Goal: Transaction & Acquisition: Purchase product/service

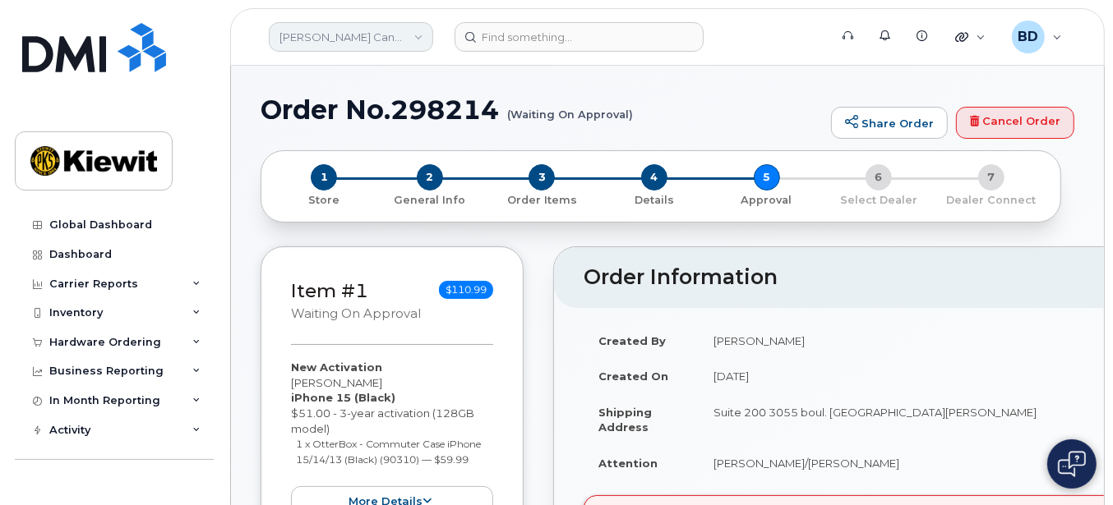
click at [396, 38] on link "Kiewit Canada Inc" at bounding box center [351, 37] width 164 height 30
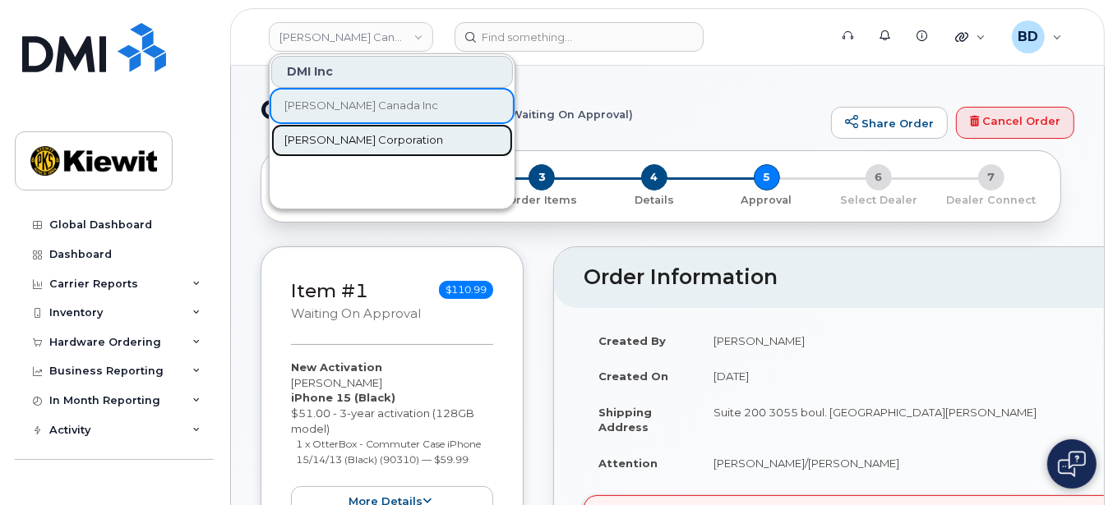
click at [369, 141] on span "[PERSON_NAME] Corporation" at bounding box center [363, 140] width 159 height 16
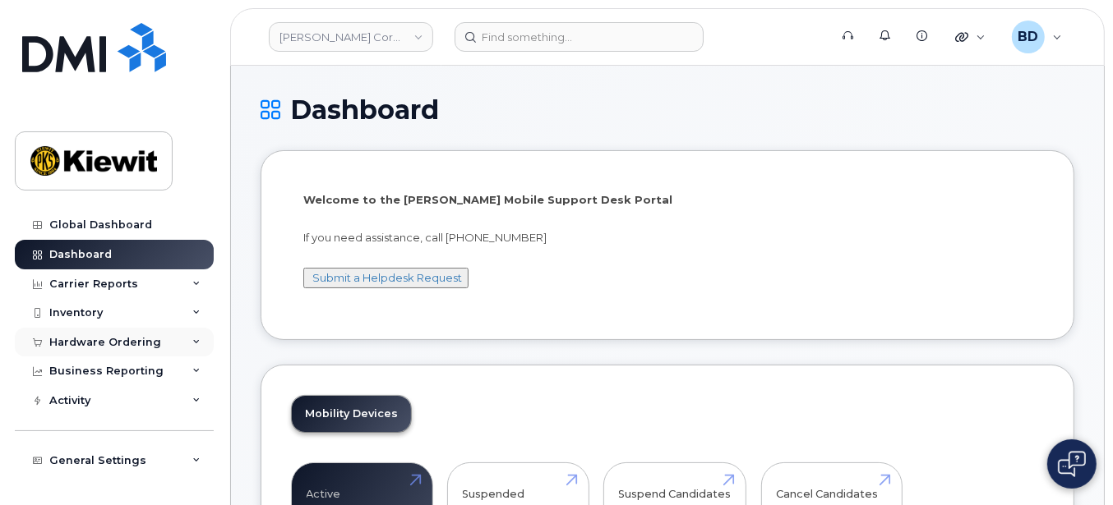
click at [194, 341] on icon at bounding box center [196, 343] width 8 height 8
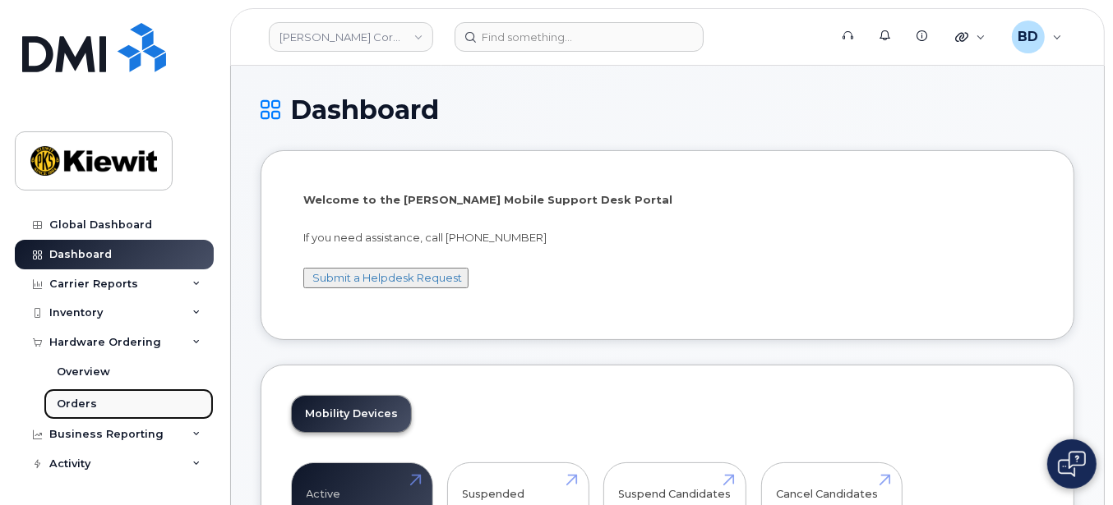
click at [100, 407] on link "Orders" at bounding box center [129, 404] width 170 height 31
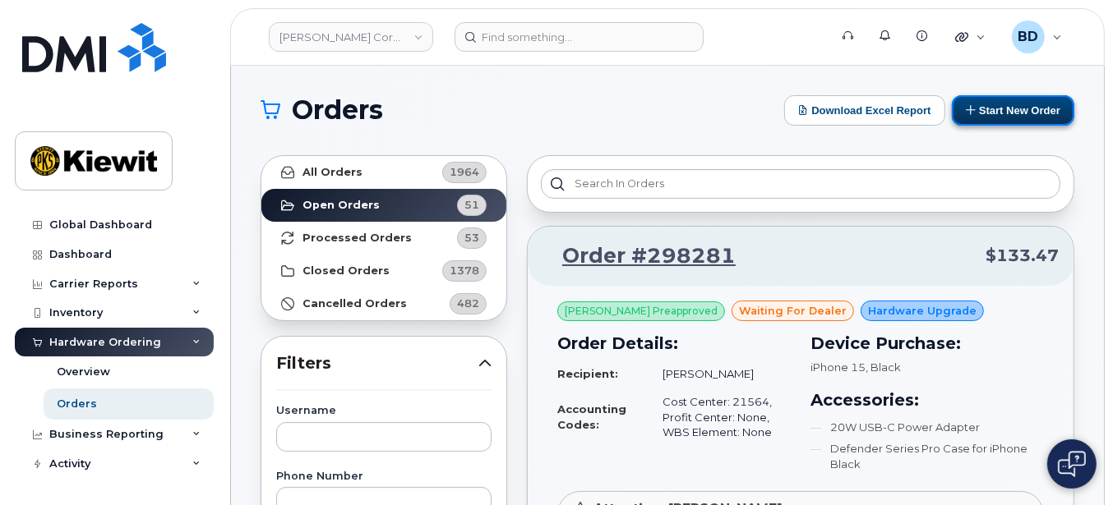
click at [1033, 106] on button "Start New Order" at bounding box center [1013, 110] width 122 height 30
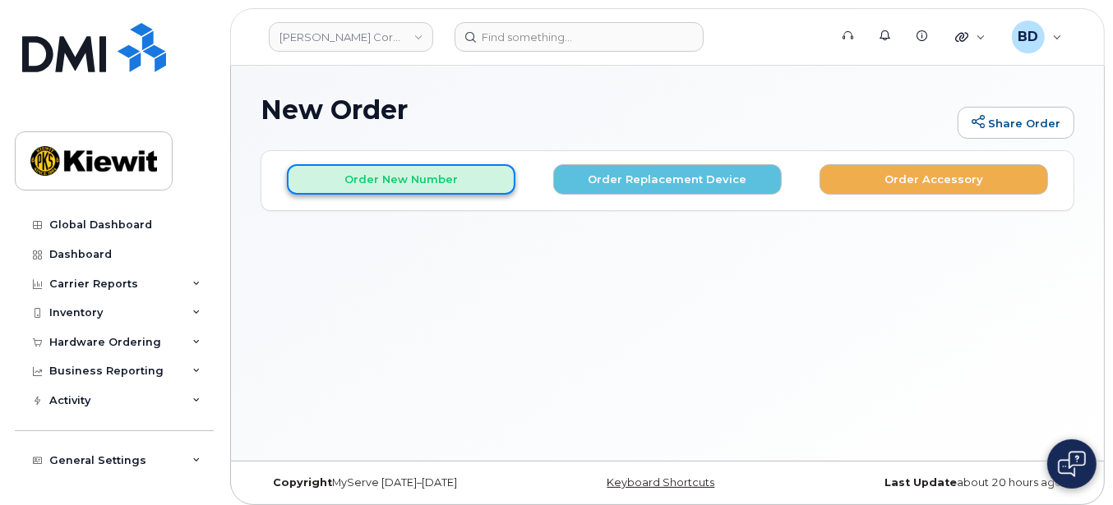
click at [360, 182] on button "Order New Number" at bounding box center [401, 179] width 228 height 30
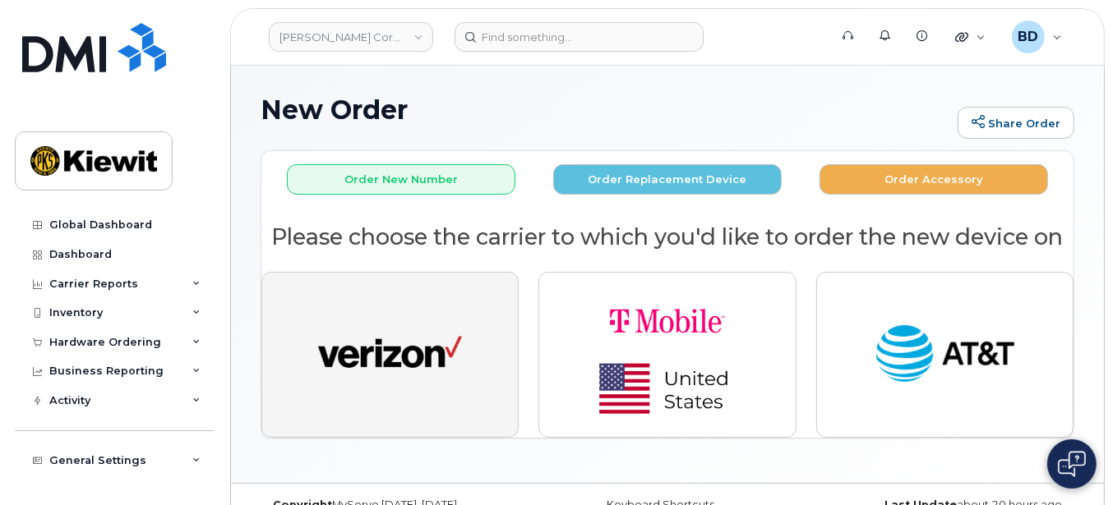
click at [411, 329] on img "button" at bounding box center [390, 355] width 144 height 74
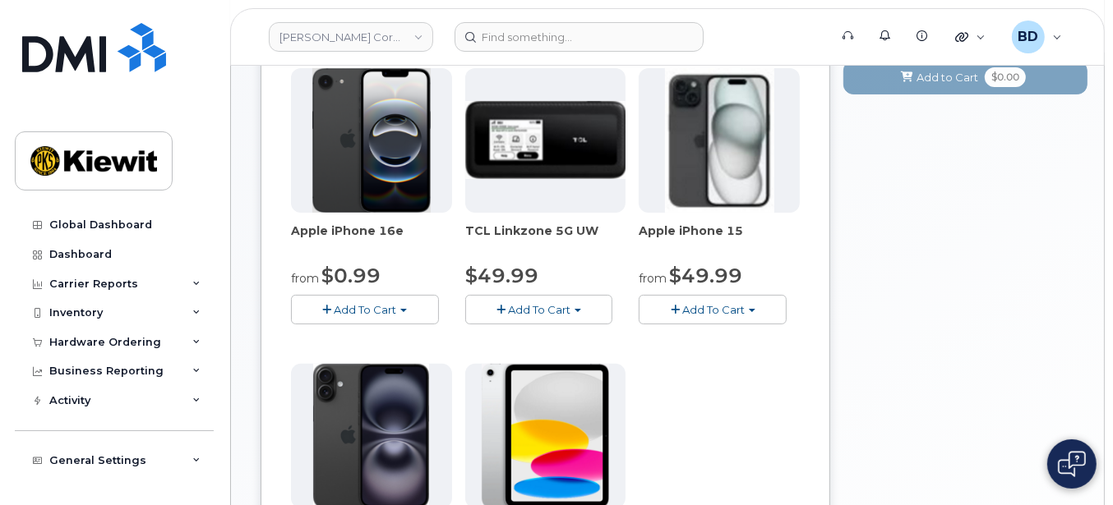
scroll to position [329, 0]
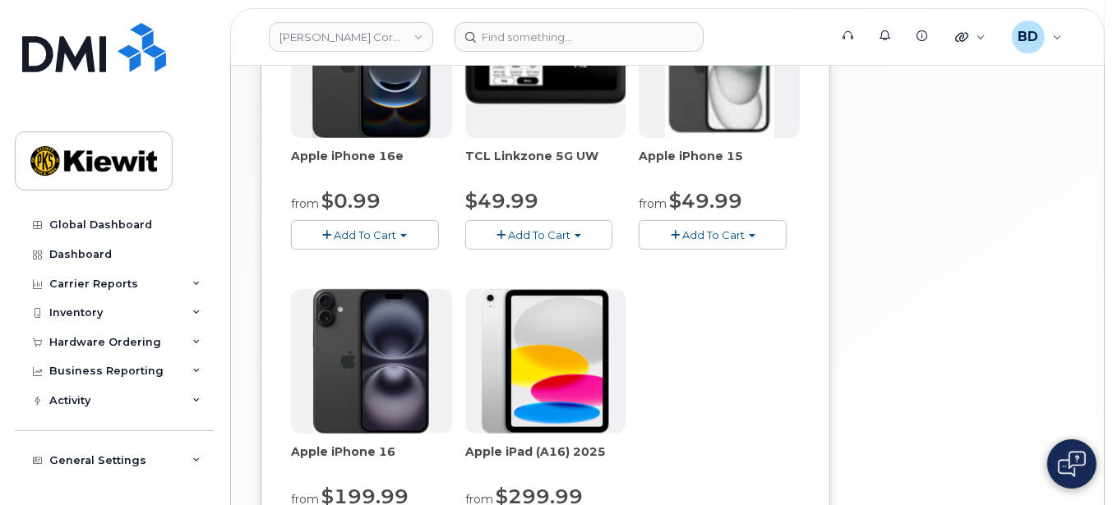
click at [699, 232] on span "Add To Cart" at bounding box center [713, 234] width 62 height 13
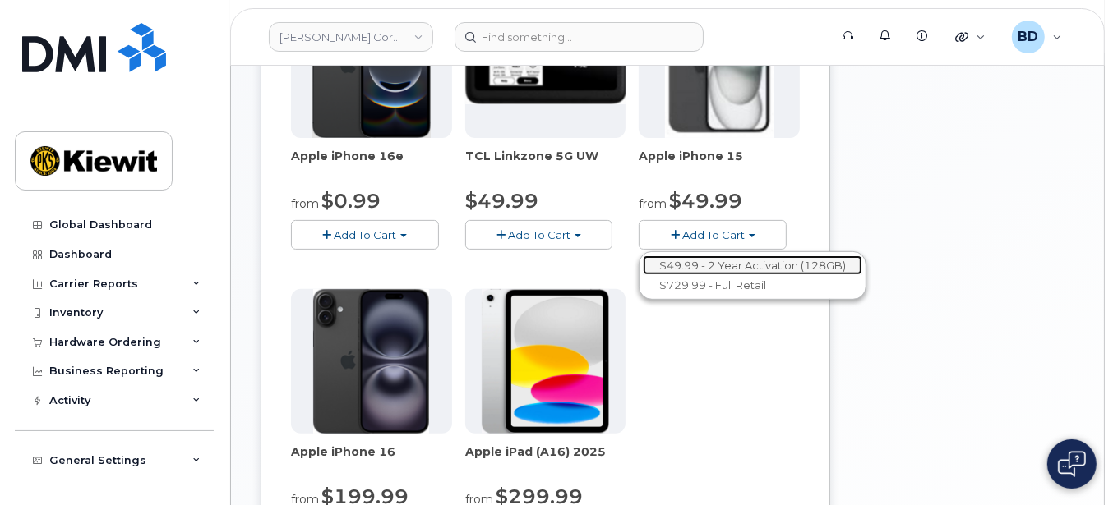
click at [701, 261] on link "$49.99 - 2 Year Activation (128GB)" at bounding box center [752, 266] width 219 height 21
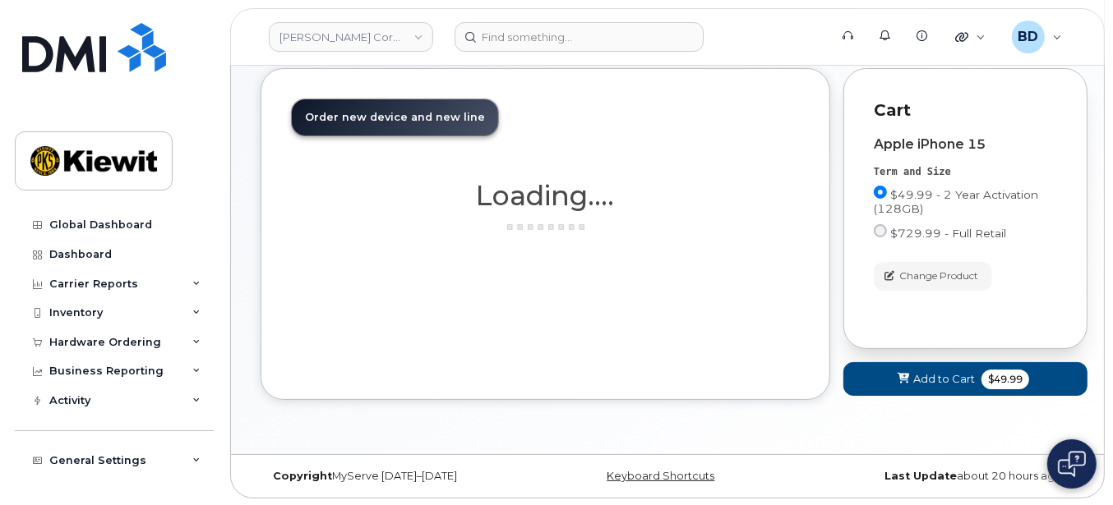
scroll to position [268, 0]
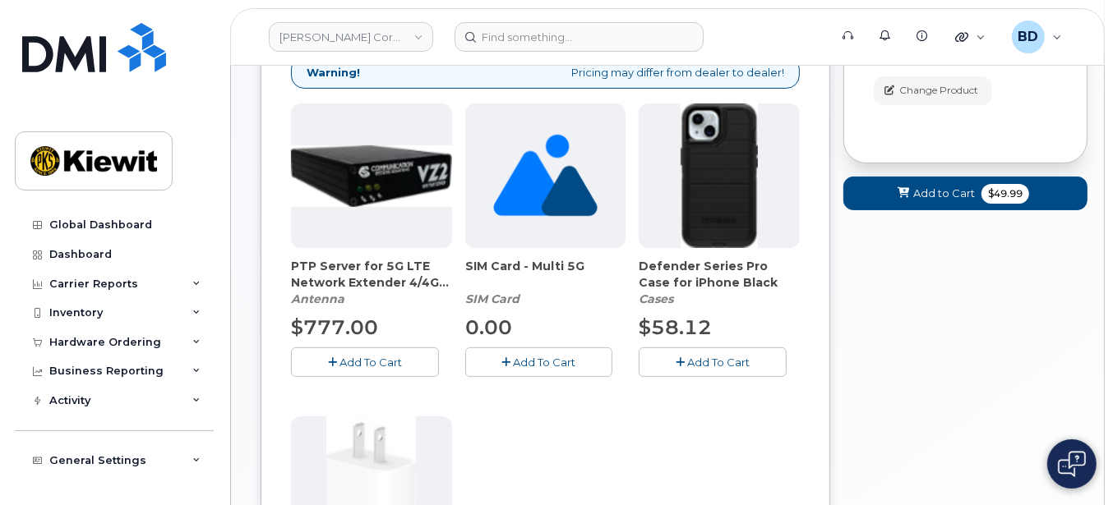
click at [682, 361] on icon "button" at bounding box center [680, 363] width 9 height 11
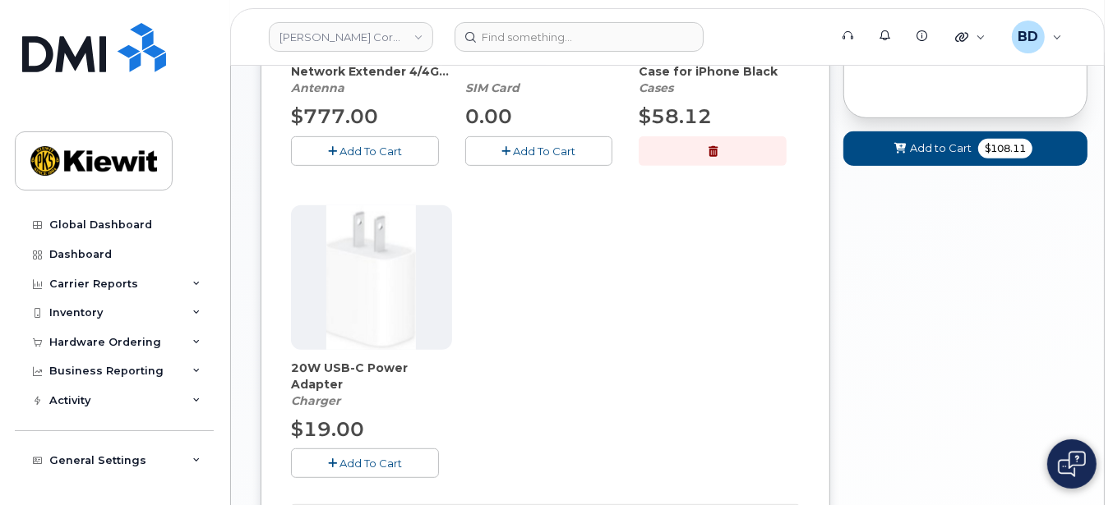
scroll to position [487, 0]
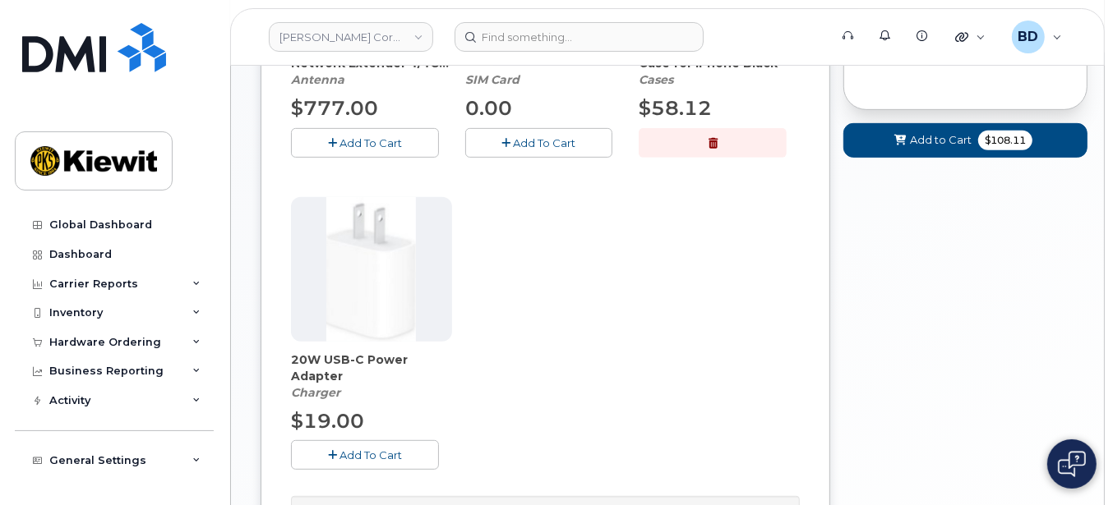
click at [395, 461] on button "Add To Cart" at bounding box center [365, 455] width 148 height 29
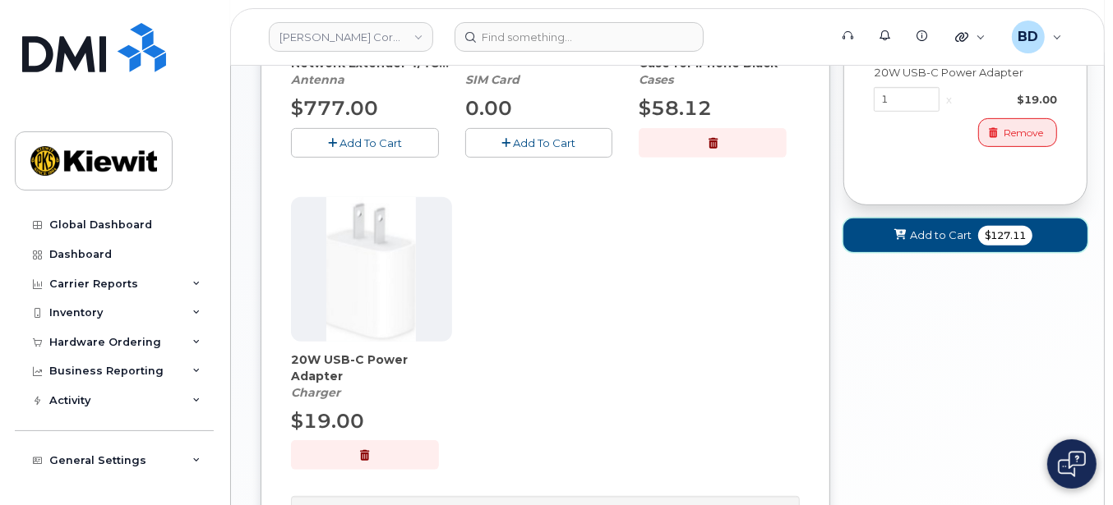
click at [916, 230] on span "Add to Cart" at bounding box center [941, 236] width 62 height 16
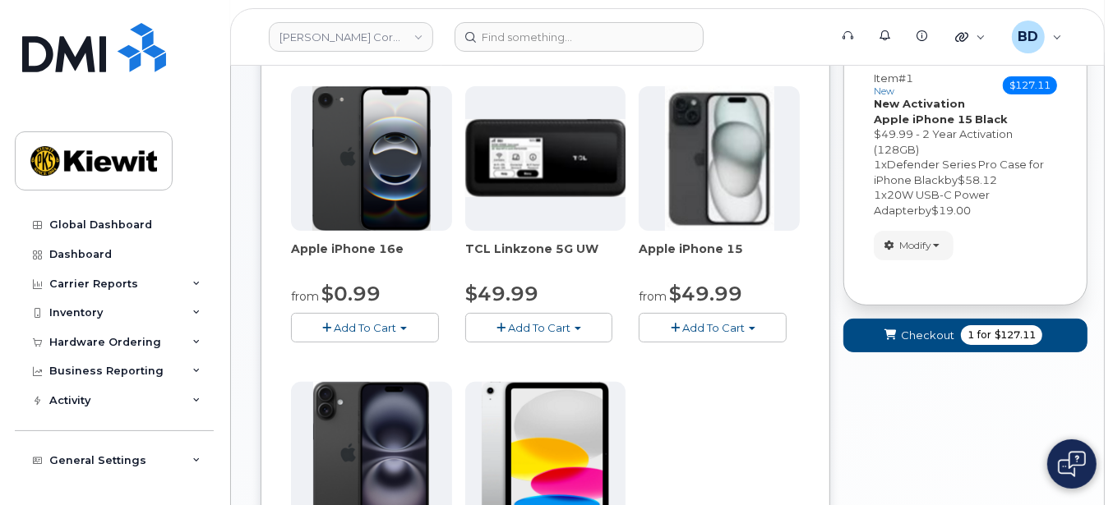
scroll to position [329, 0]
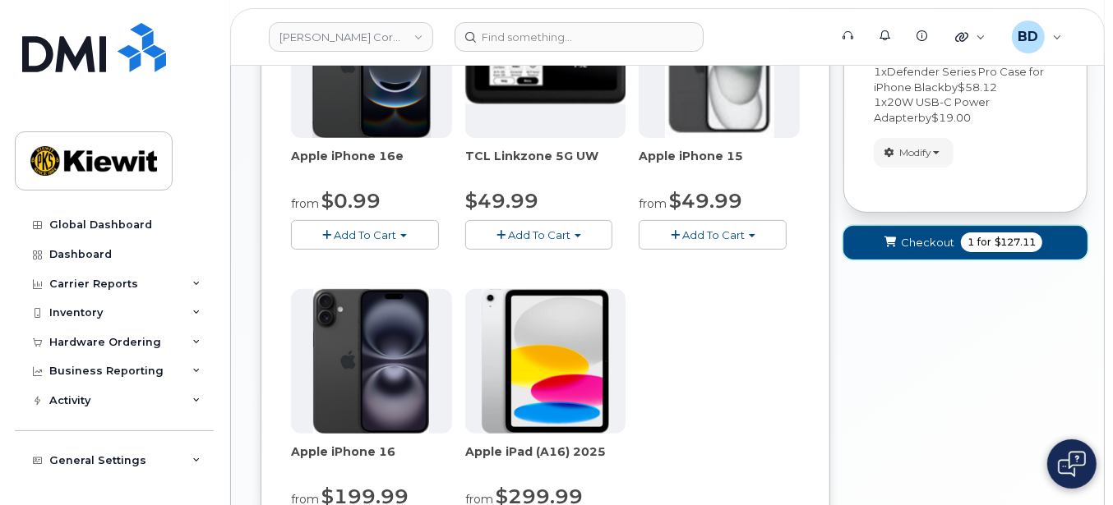
click at [915, 242] on span "Checkout" at bounding box center [927, 243] width 53 height 16
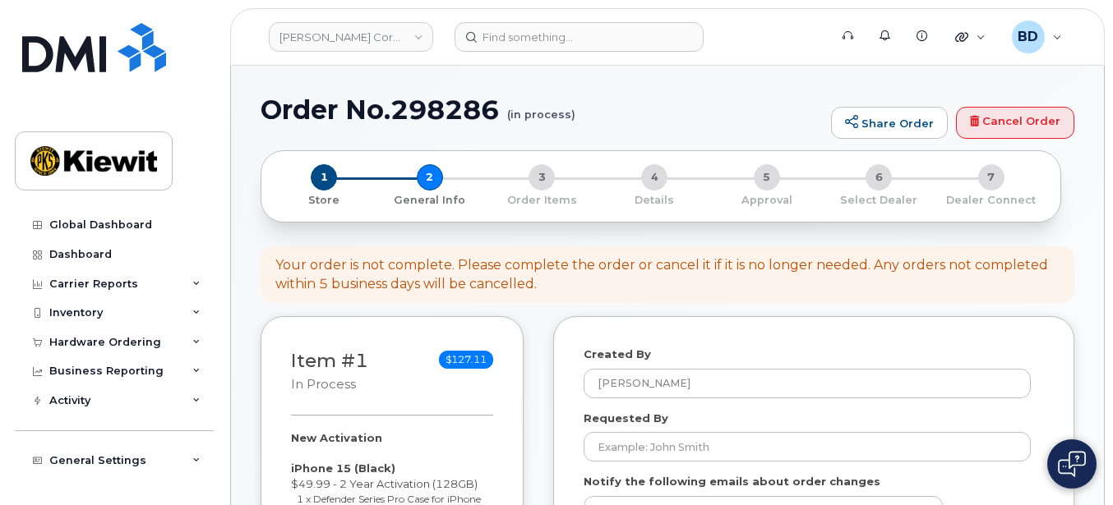
select select
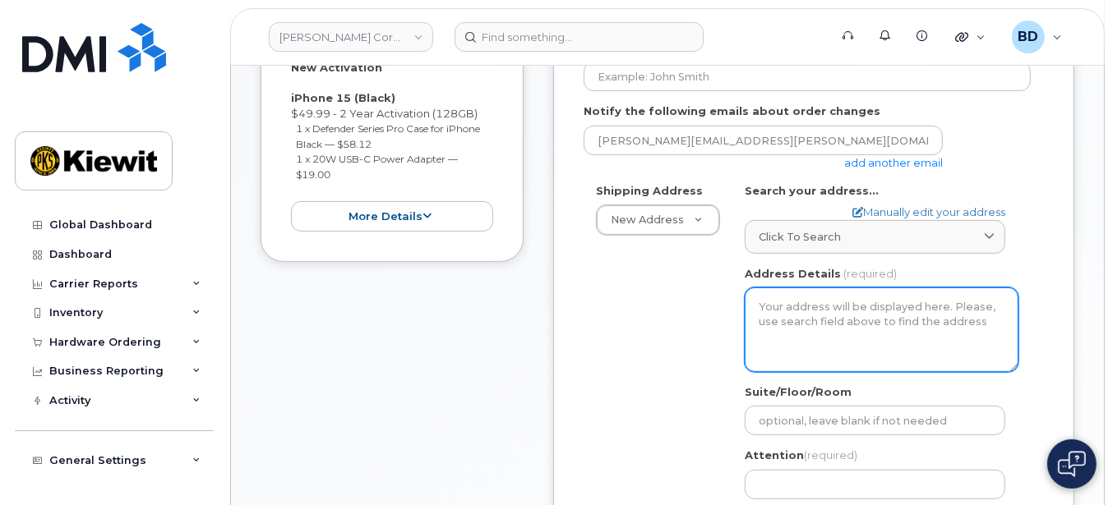
scroll to position [329, 0]
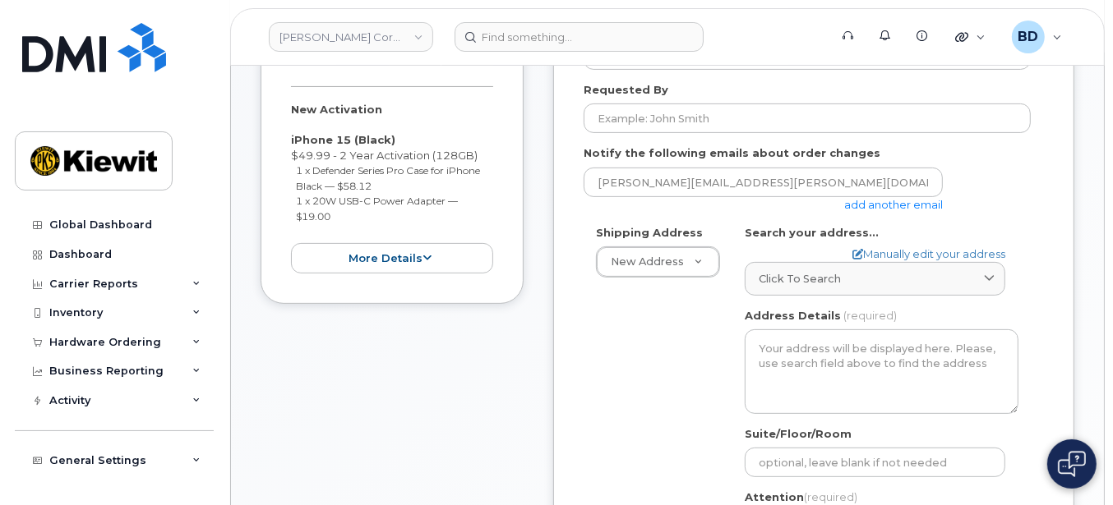
click at [862, 201] on link "add another email" at bounding box center [893, 204] width 99 height 13
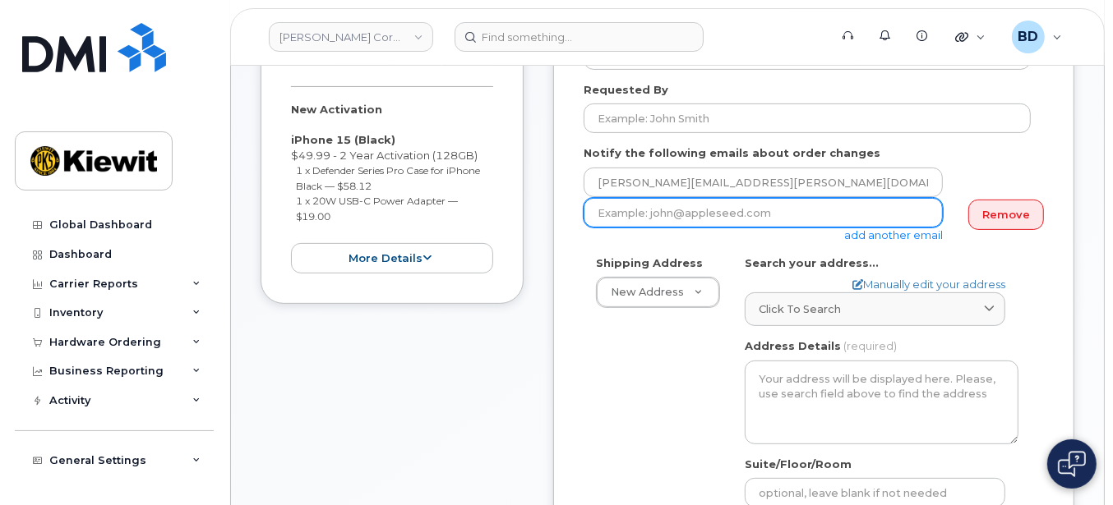
click at [612, 208] on input "email" at bounding box center [763, 213] width 359 height 30
paste input "matt.gabriel@kiewit.com"
type input "matt.gabriel@kiewit.com"
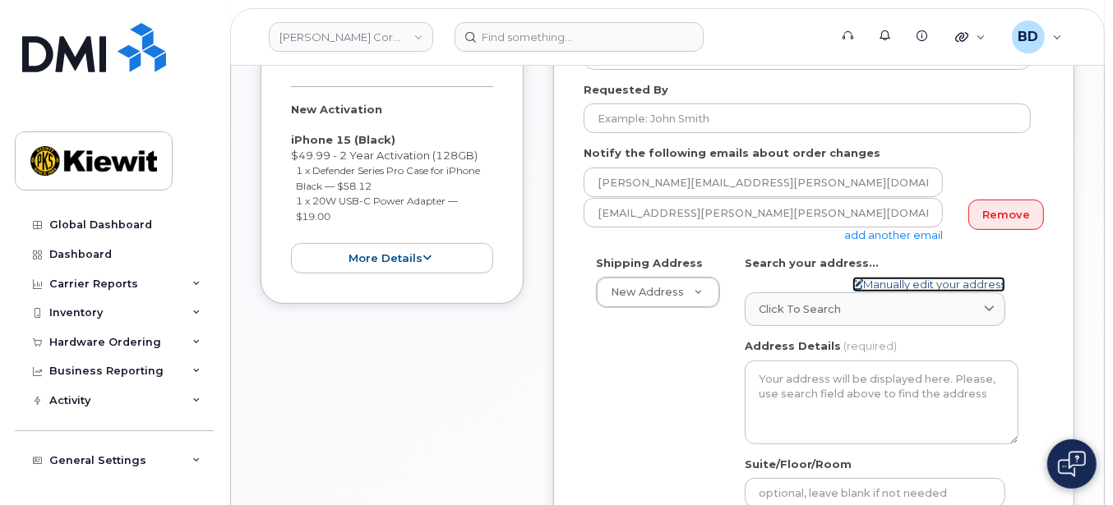
click at [907, 286] on link "Manually edit your address" at bounding box center [928, 285] width 153 height 16
select select
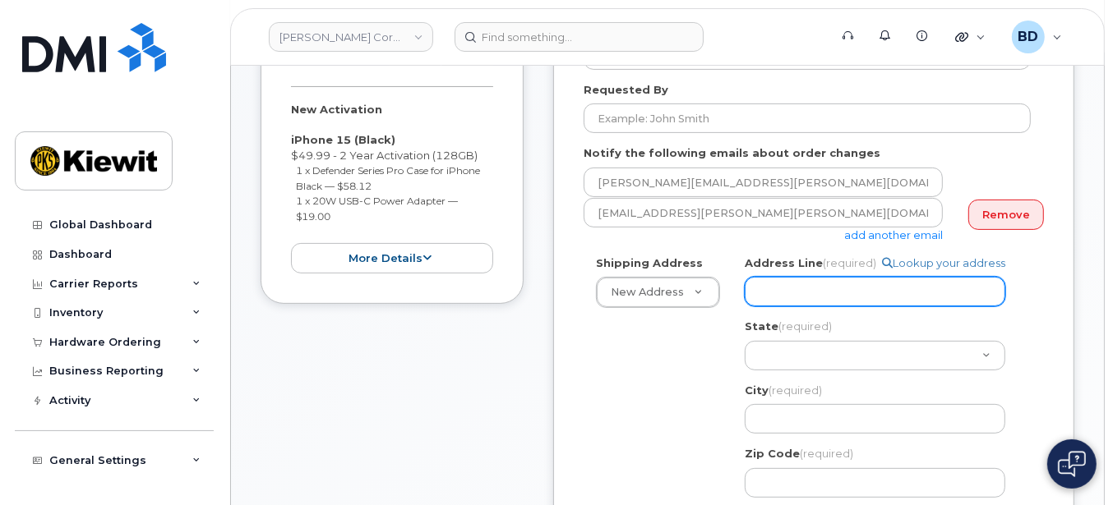
click at [802, 286] on input "Address Line (required)" at bounding box center [875, 292] width 261 height 30
paste input "11501 42nd Street"
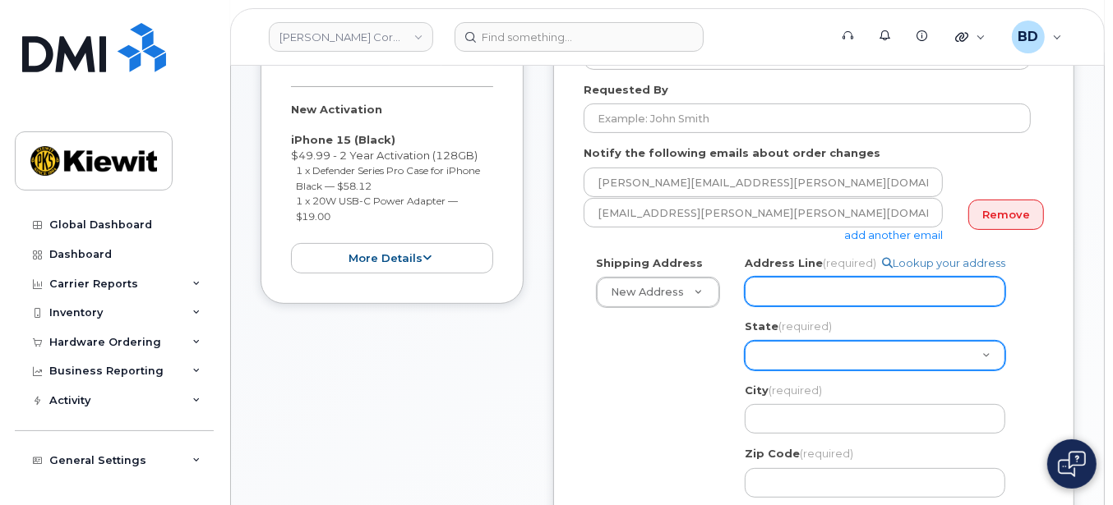
select select
type input "11501 42nd Street"
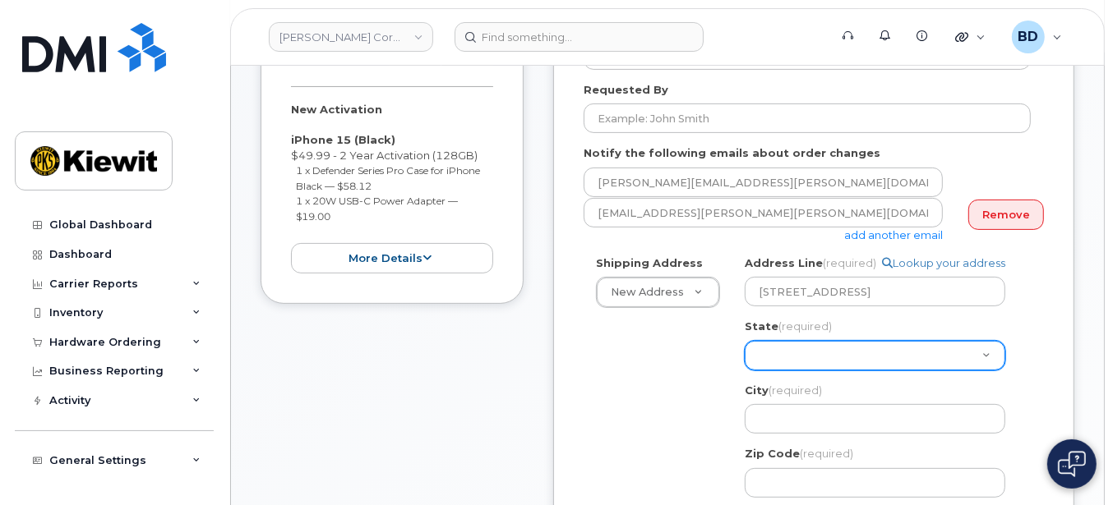
click at [787, 359] on select "Alabama Alaska American Samoa Arizona Arkansas California Colorado Connecticut …" at bounding box center [875, 356] width 261 height 30
select select "NE"
click at [745, 341] on select "Alabama Alaska American Samoa Arizona Arkansas California Colorado Connecticut …" at bounding box center [875, 356] width 261 height 30
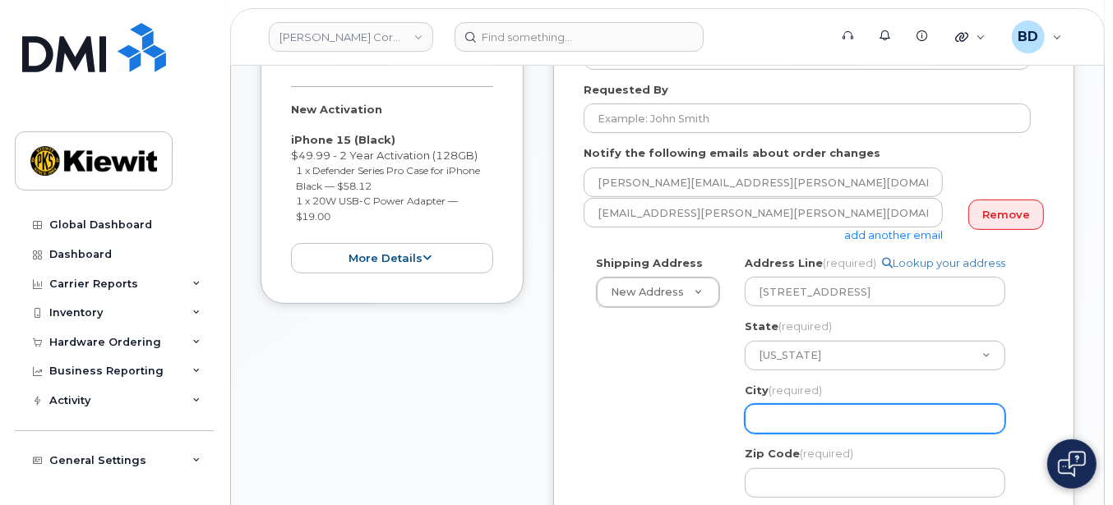
click at [769, 418] on input "City (required)" at bounding box center [875, 419] width 261 height 30
select select
type input "P"
select select
type input "Pl"
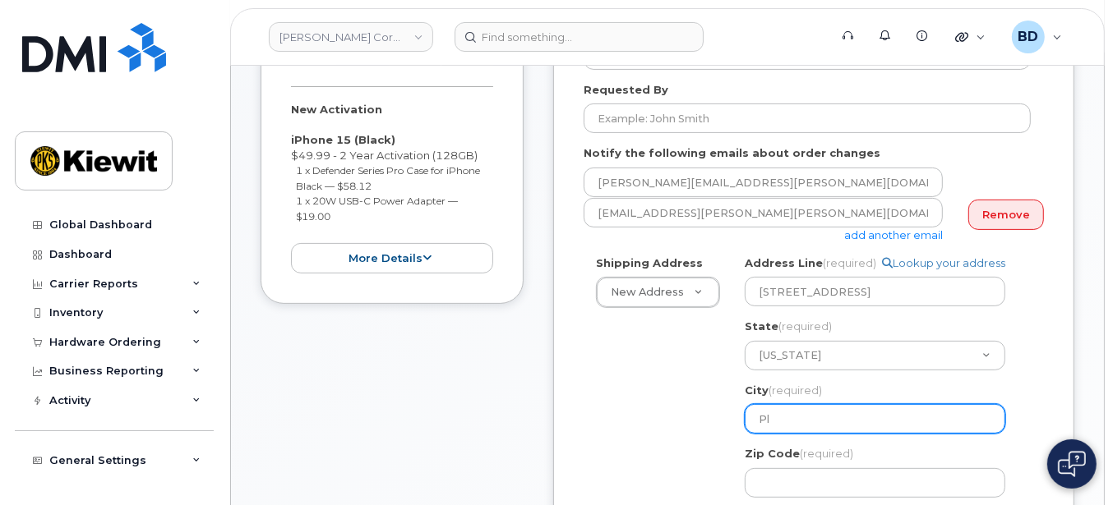
select select
type input "Pla"
select select
type input "Plat"
select select
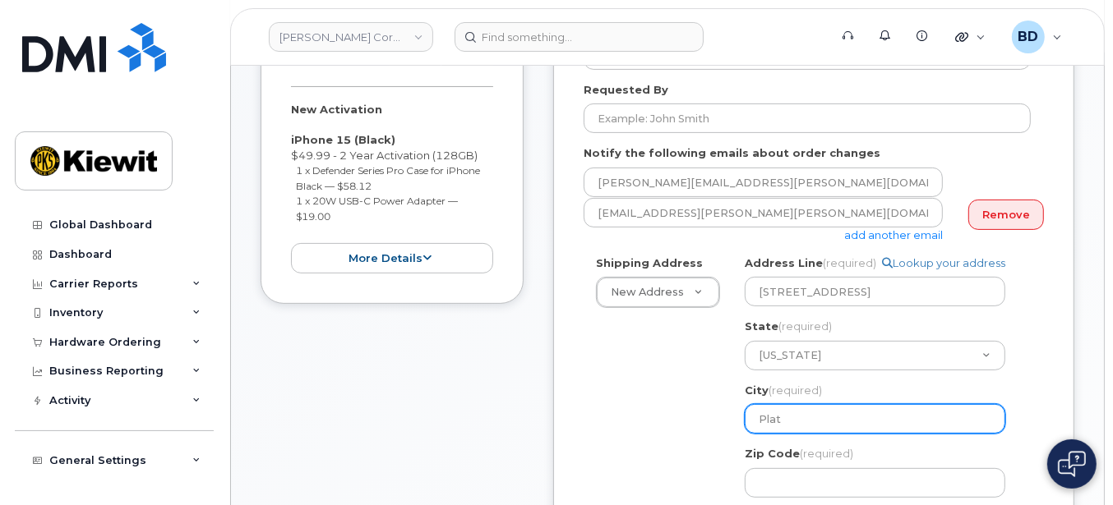
type input "Platt"
select select
type input "Platts"
select select
type input "Plattsm"
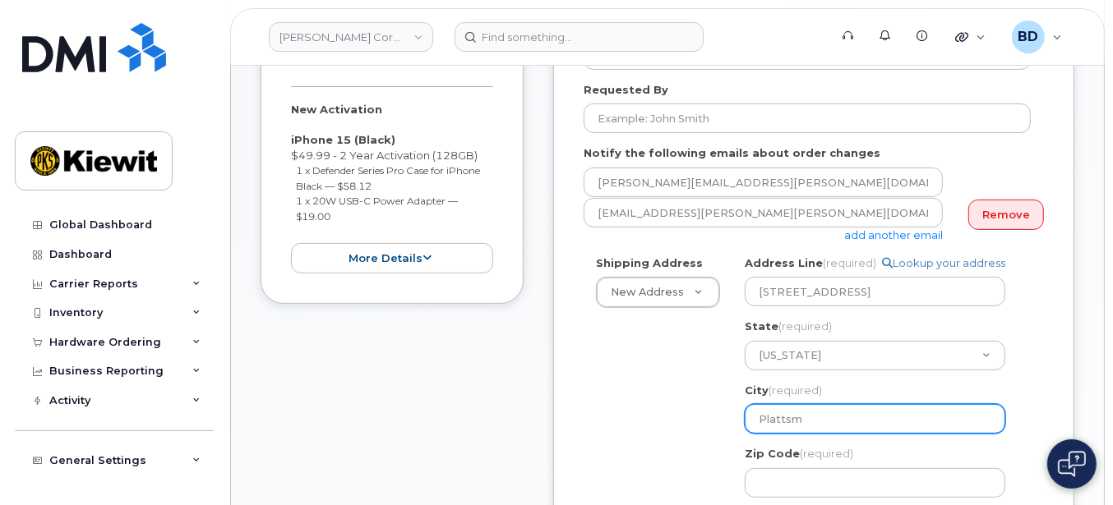
select select
type input "Plattsmo"
select select
type input "Plattsmou"
select select
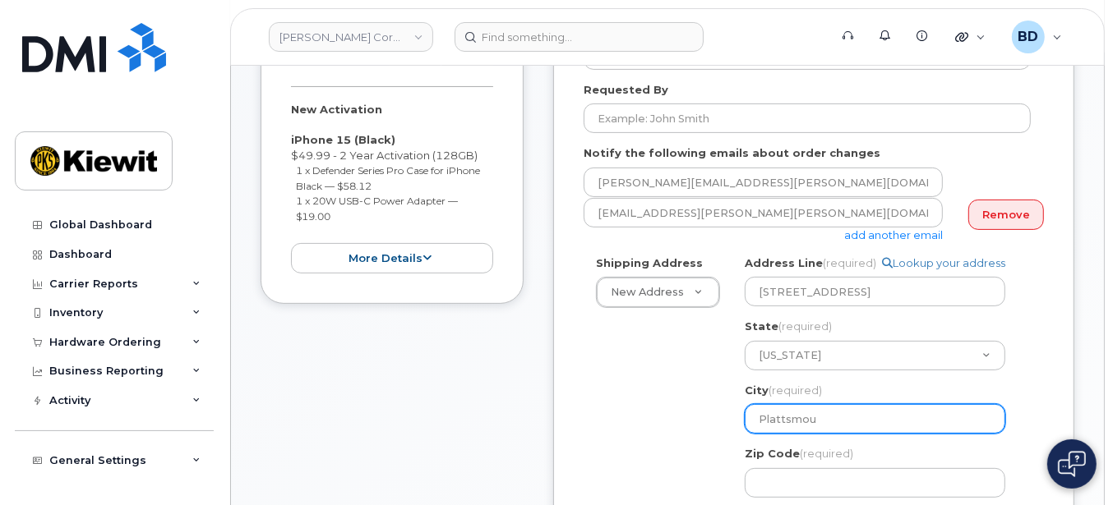
type input "Plattsmout"
select select
type input "Plattsmouth"
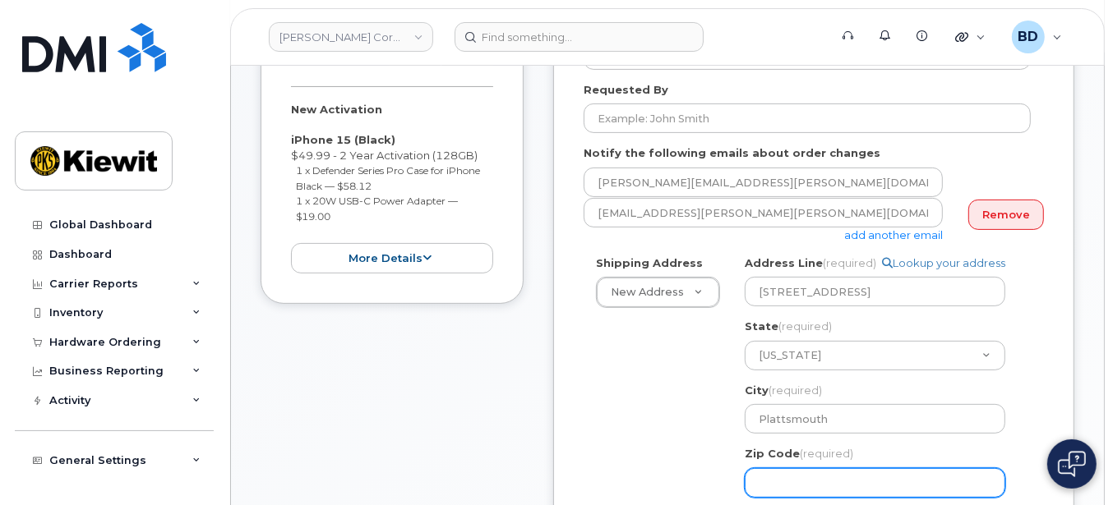
click at [791, 477] on input "Zip Code (required)" at bounding box center [875, 483] width 261 height 30
select select
type input "6"
select select
type input "68"
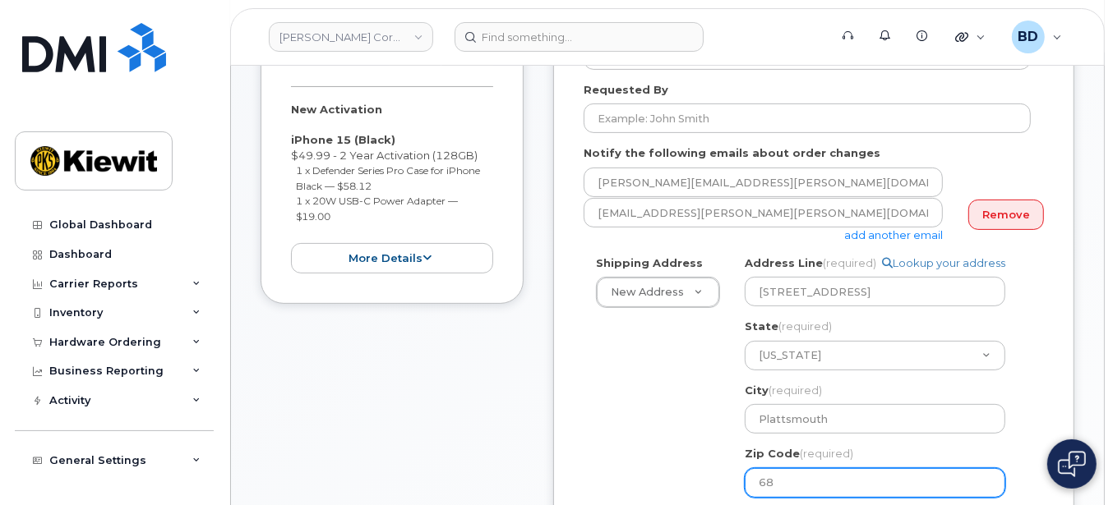
select select
type input "680"
select select
type input "6804"
select select
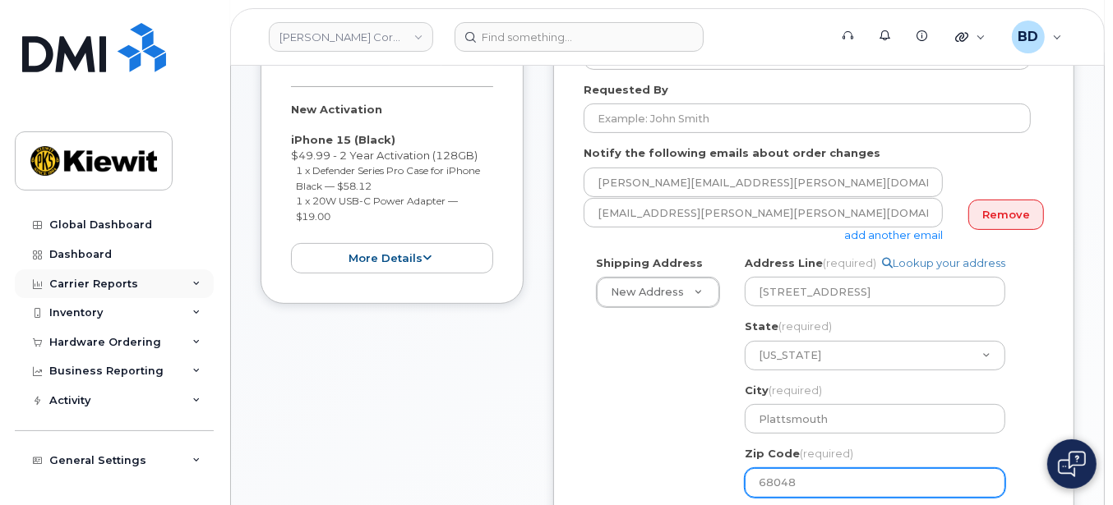
type input "68048"
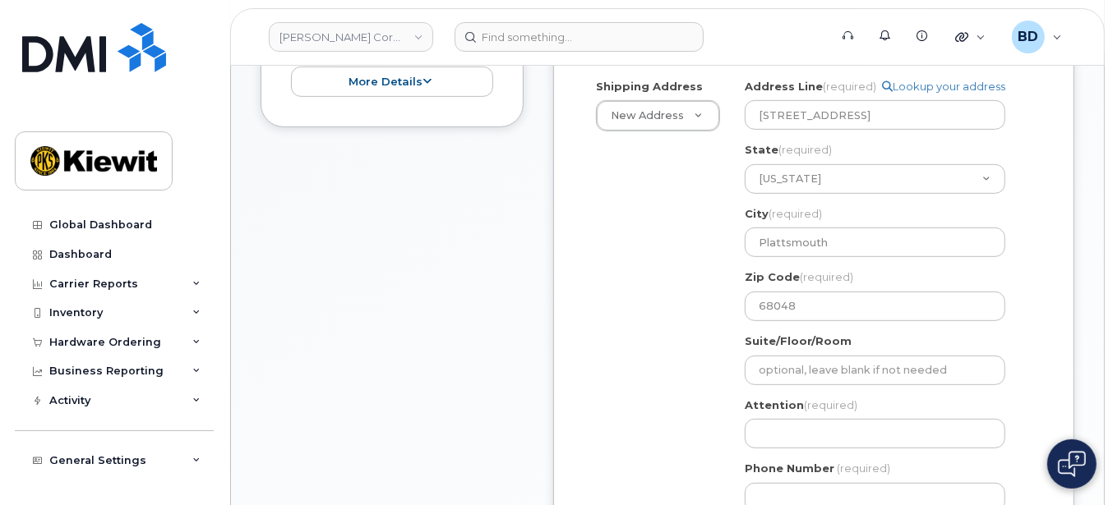
scroll to position [547, 0]
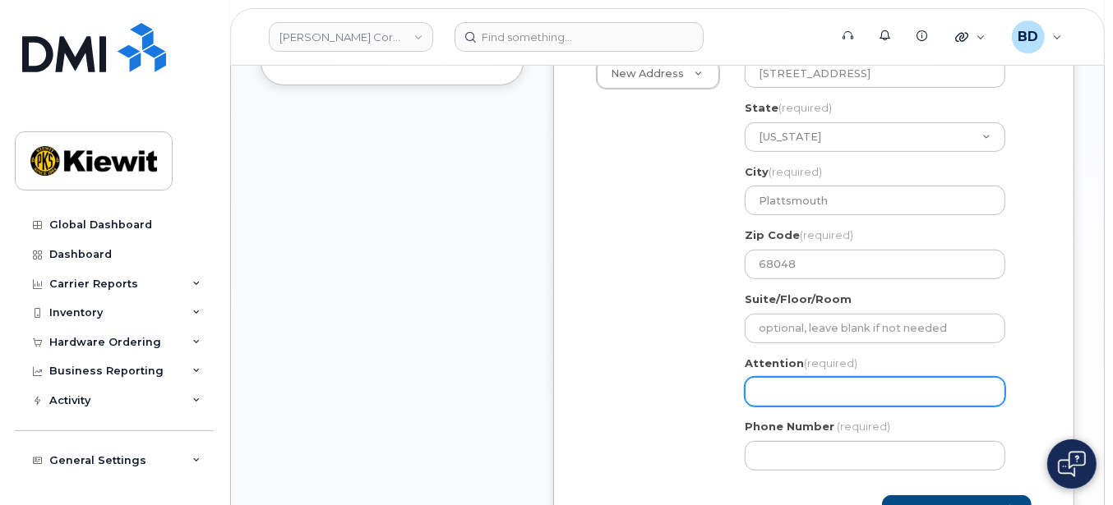
click at [751, 389] on input "Attention (required)" at bounding box center [875, 392] width 261 height 30
select select
type input "A"
select select
type input "Aa"
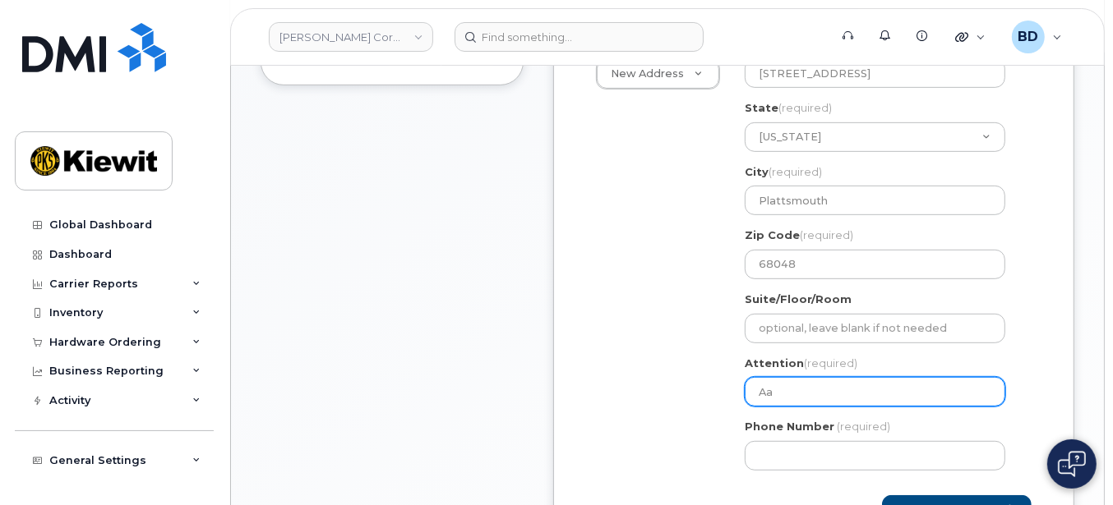
select select
type input "Aar"
select select
type input "Aaro"
select select
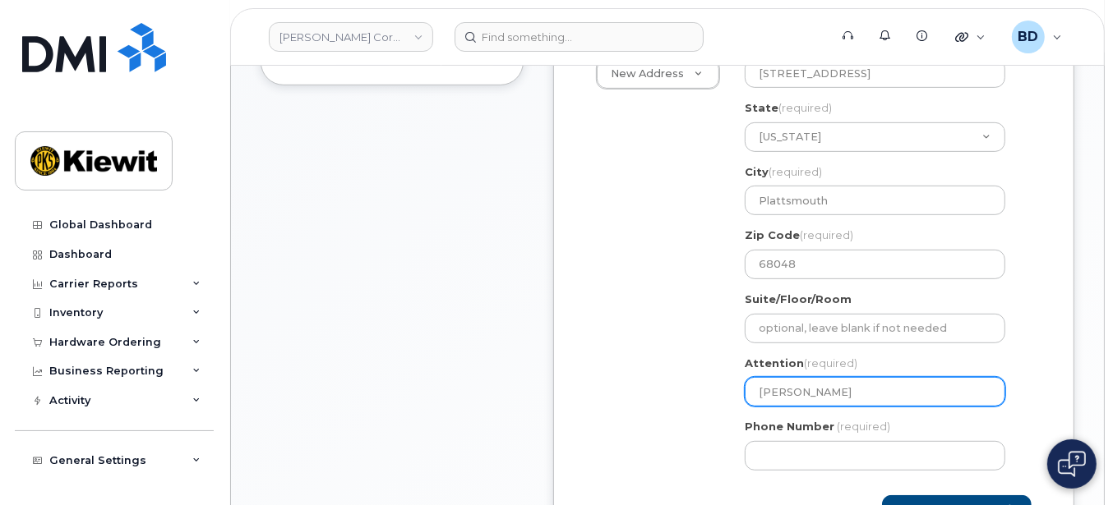
type input "Aaron"
select select
type input "Aaron R"
select select
type input "Aaron Ru"
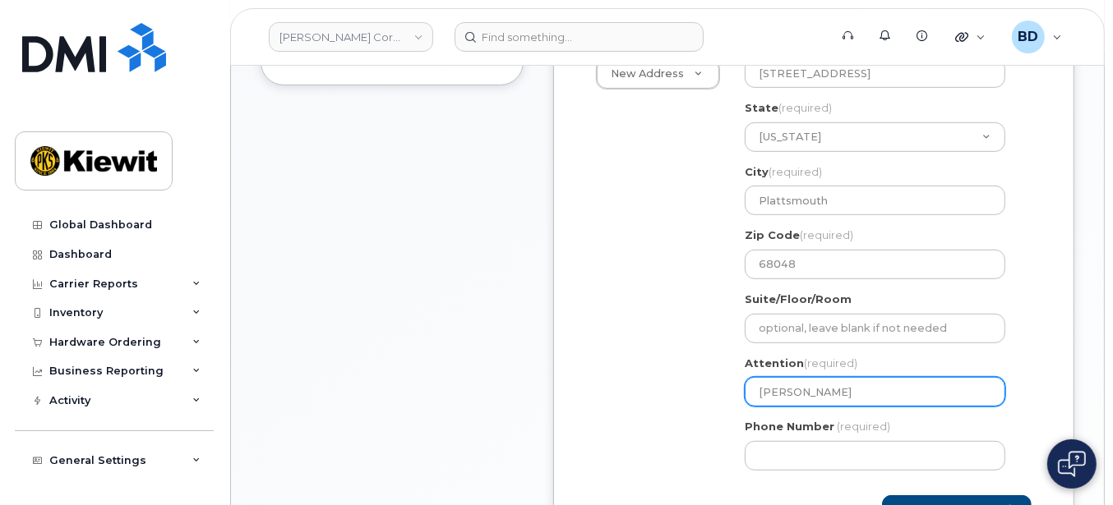
select select
type input "Aaron Rub"
select select
type input "Aaron Ruby"
select select
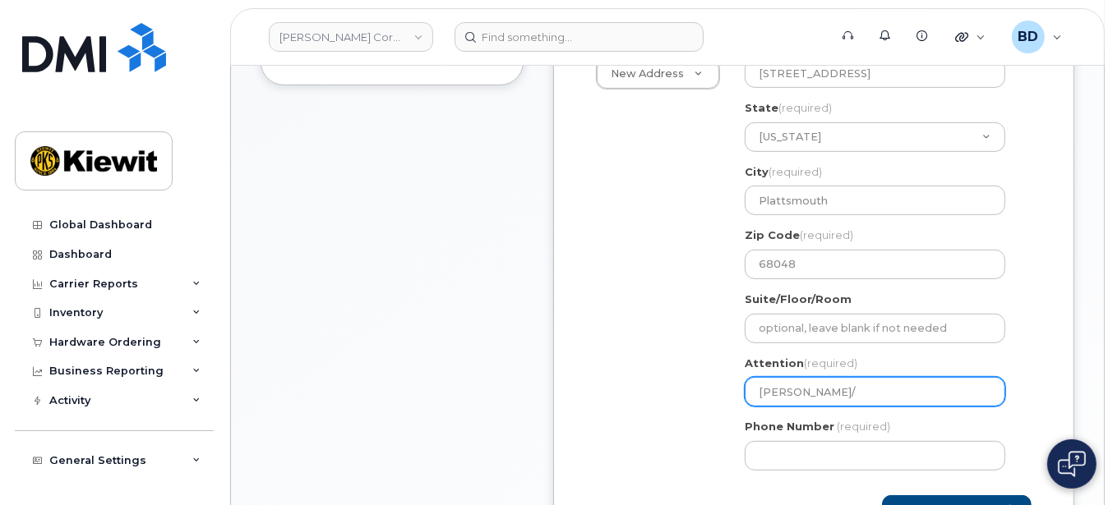
type input "[PERSON_NAME]/[PERSON_NAME]"
select select
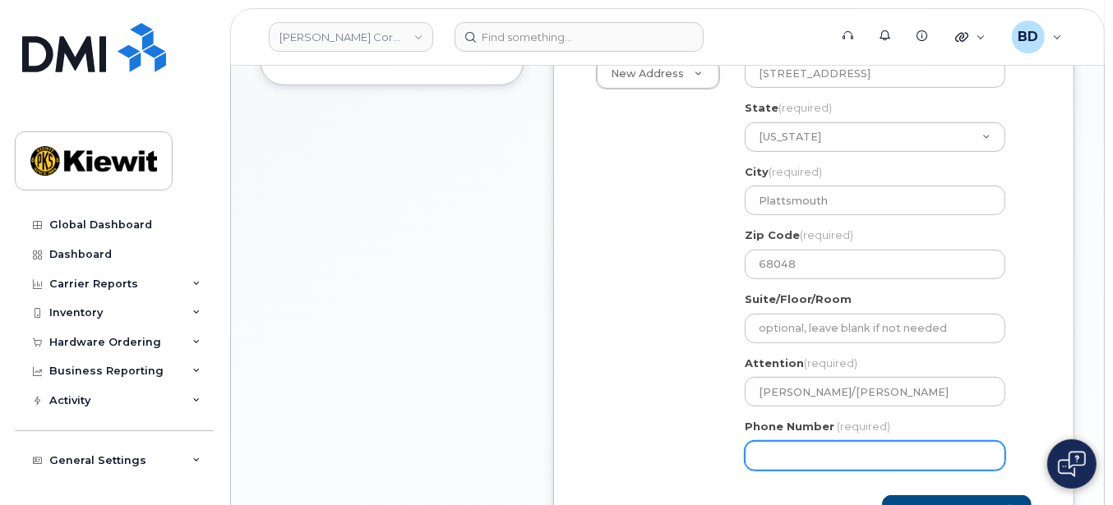
click at [772, 451] on input "Phone Number" at bounding box center [875, 456] width 261 height 30
type input "8777727707"
select select
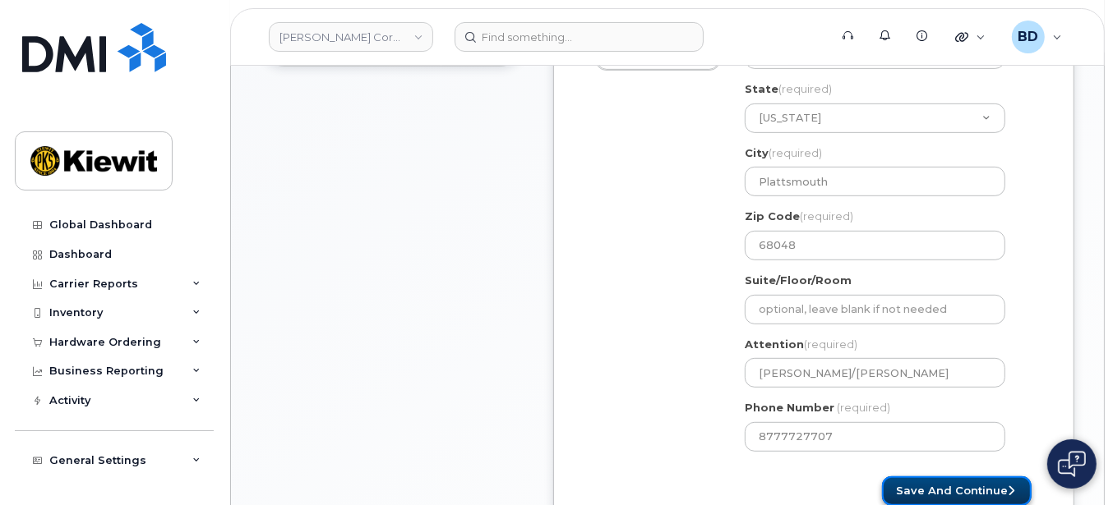
click at [992, 493] on button "Save and Continue" at bounding box center [957, 492] width 150 height 30
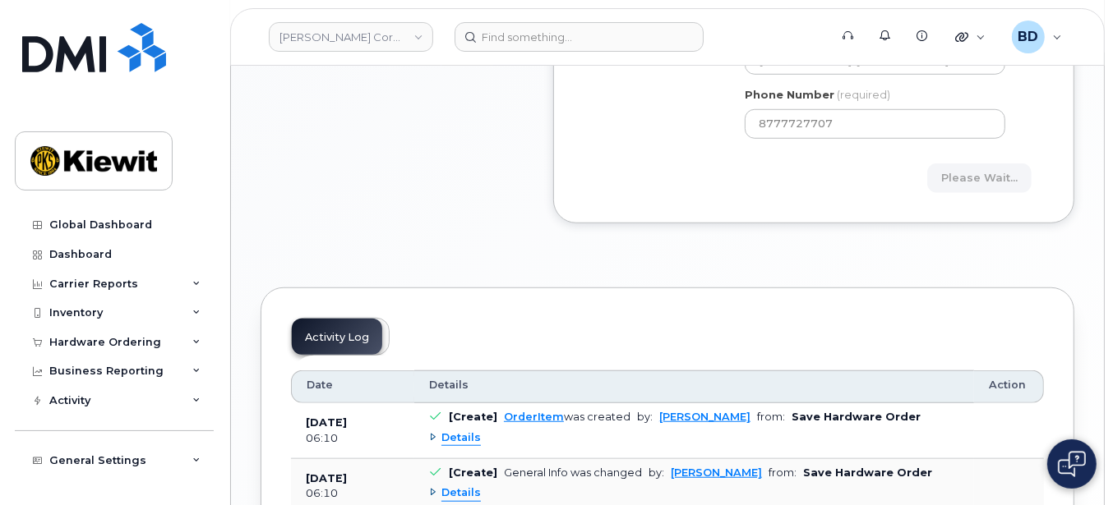
scroll to position [895, 0]
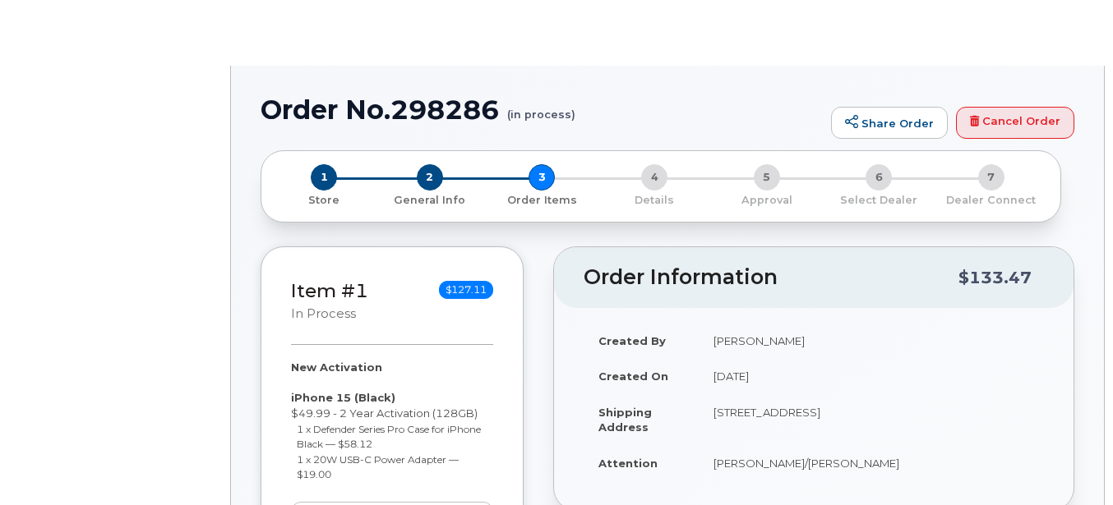
select select
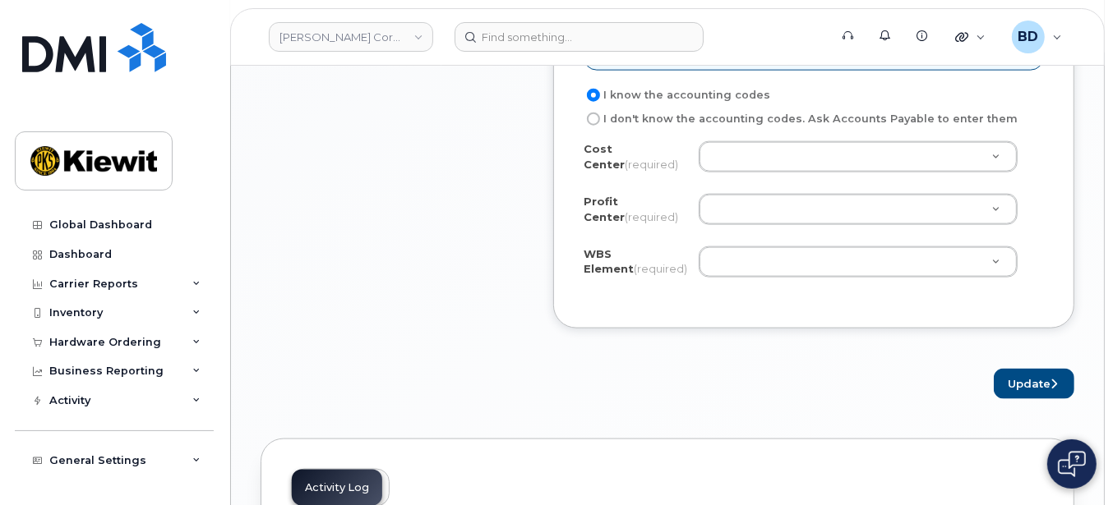
scroll to position [1643, 0]
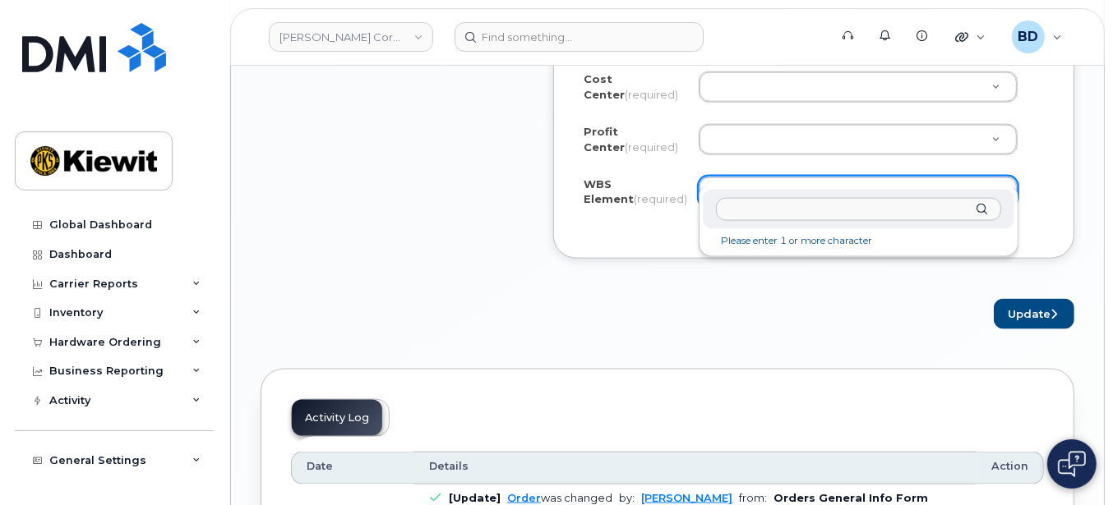
click at [739, 205] on input "text" at bounding box center [858, 210] width 285 height 24
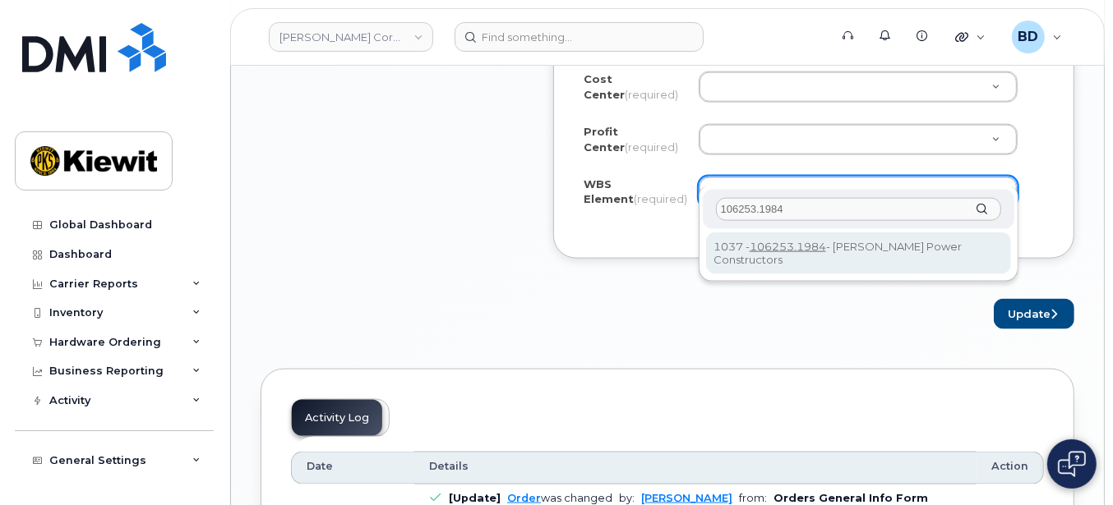
type input "106253.1984"
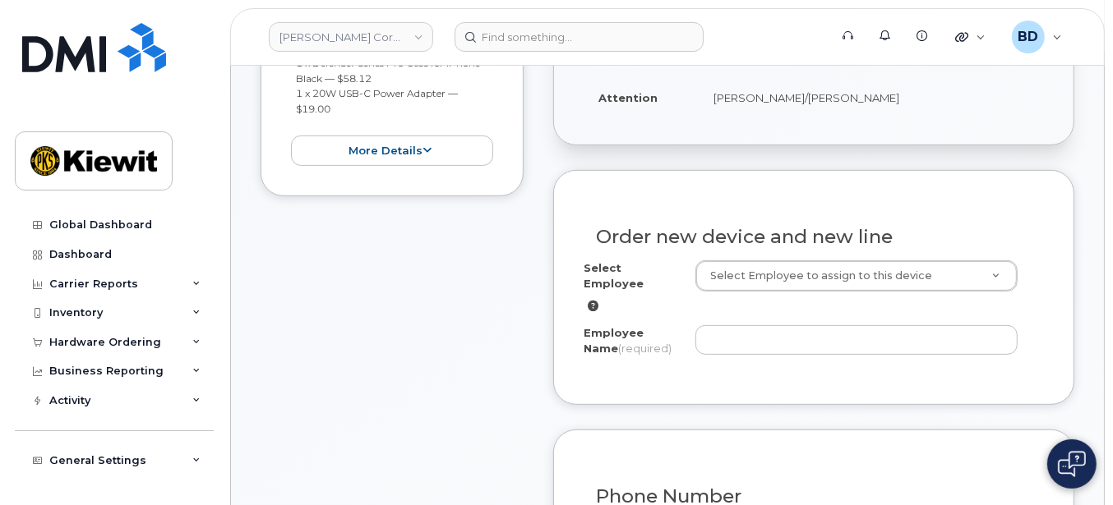
scroll to position [329, 0]
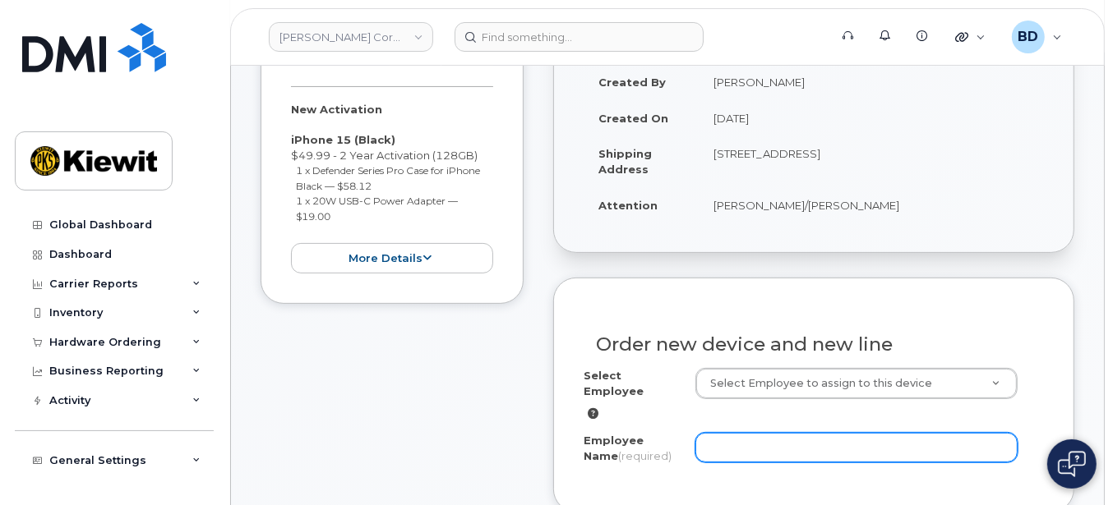
click at [731, 433] on input "Employee Name (required)" at bounding box center [856, 448] width 322 height 30
type input "j"
click at [741, 433] on input "Employee Name (required)" at bounding box center [856, 448] width 322 height 30
paste input "Jaleicia.Miller"
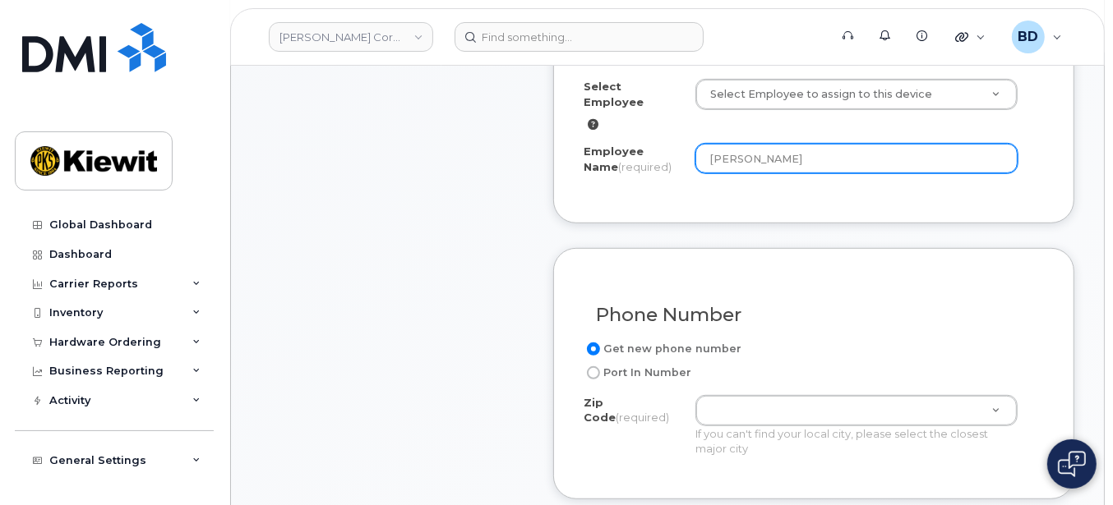
scroll to position [767, 0]
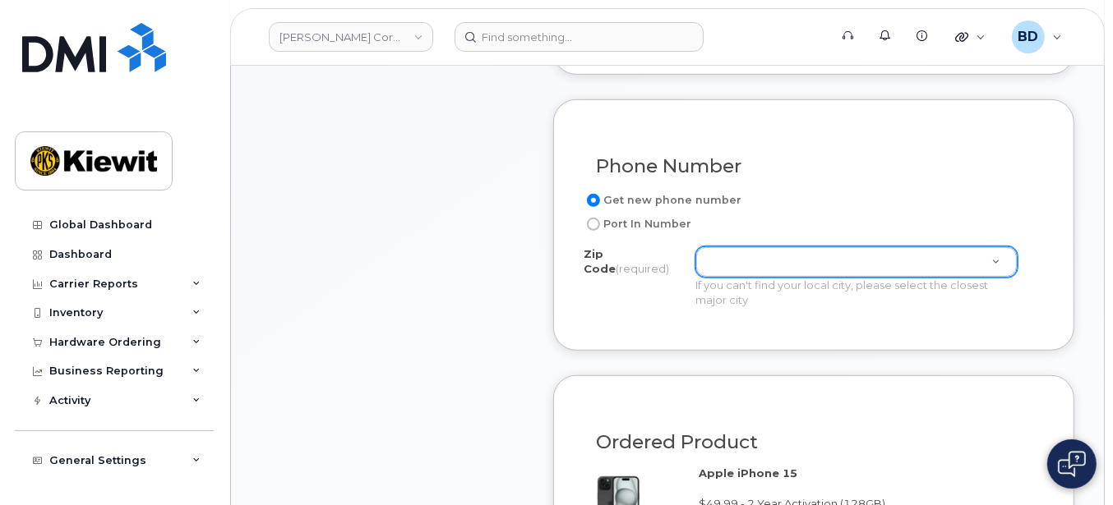
type input "[PERSON_NAME]"
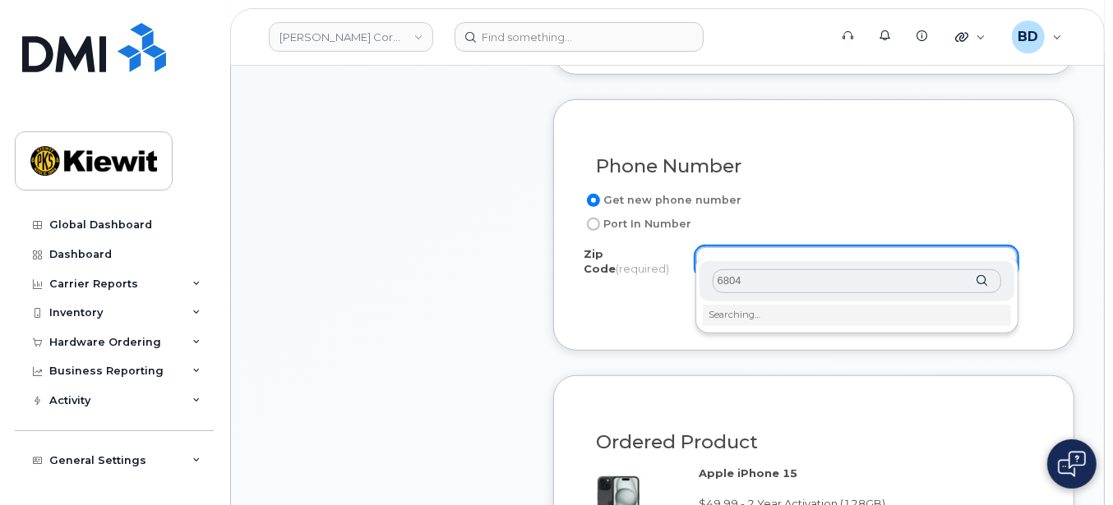
type input "68048"
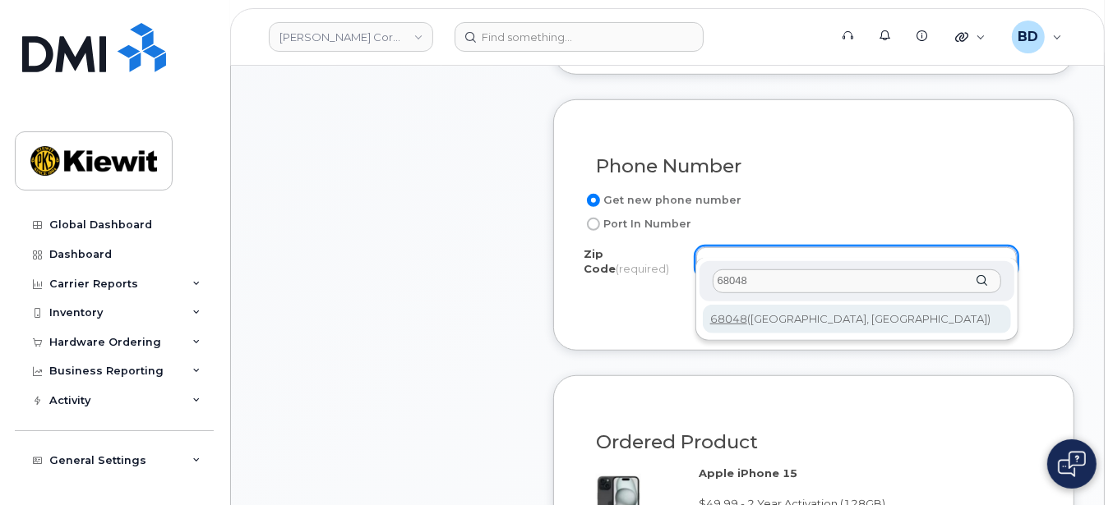
type input "68048 (Plattsmouth, NE)"
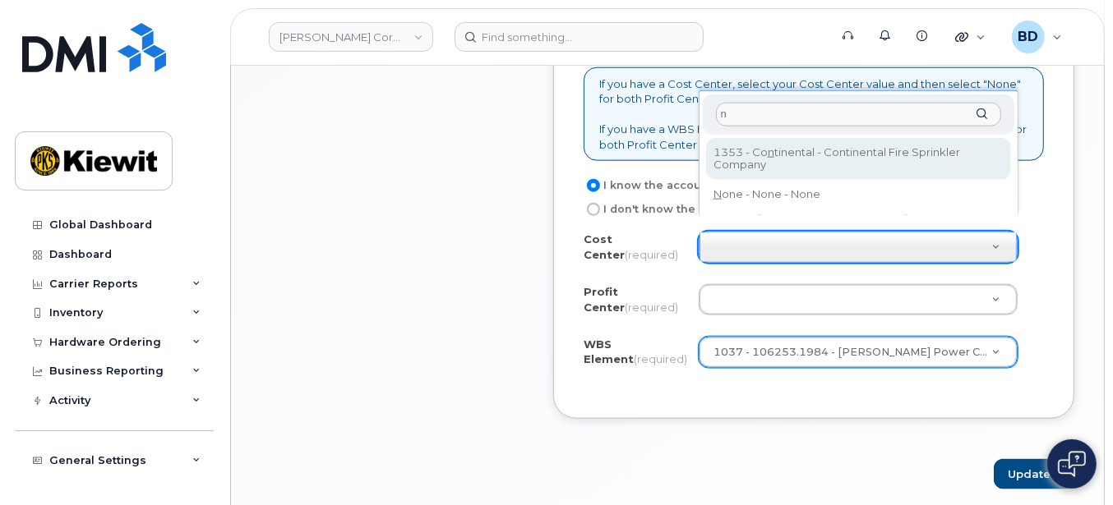
scroll to position [1534, 0]
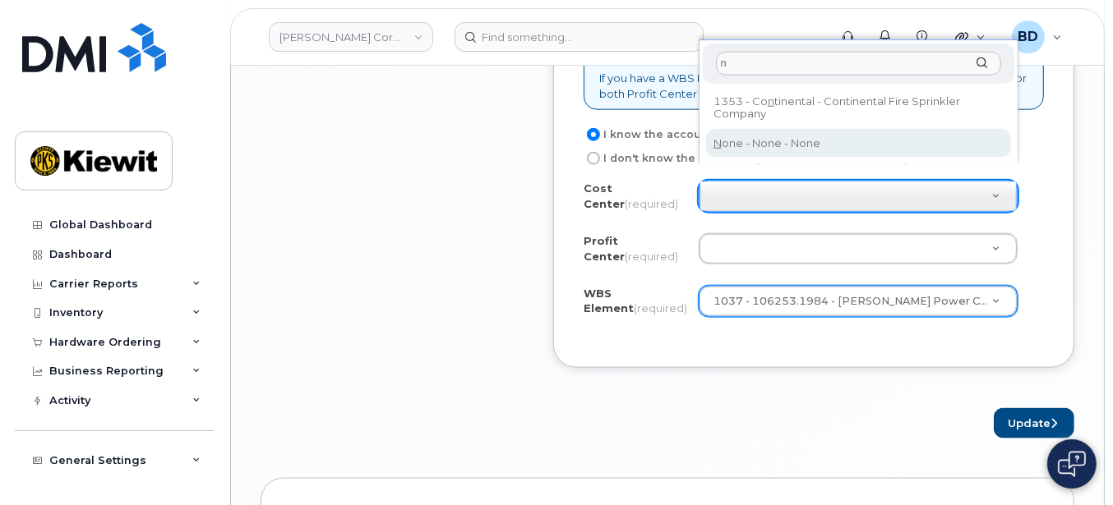
type input "n"
type input "None"
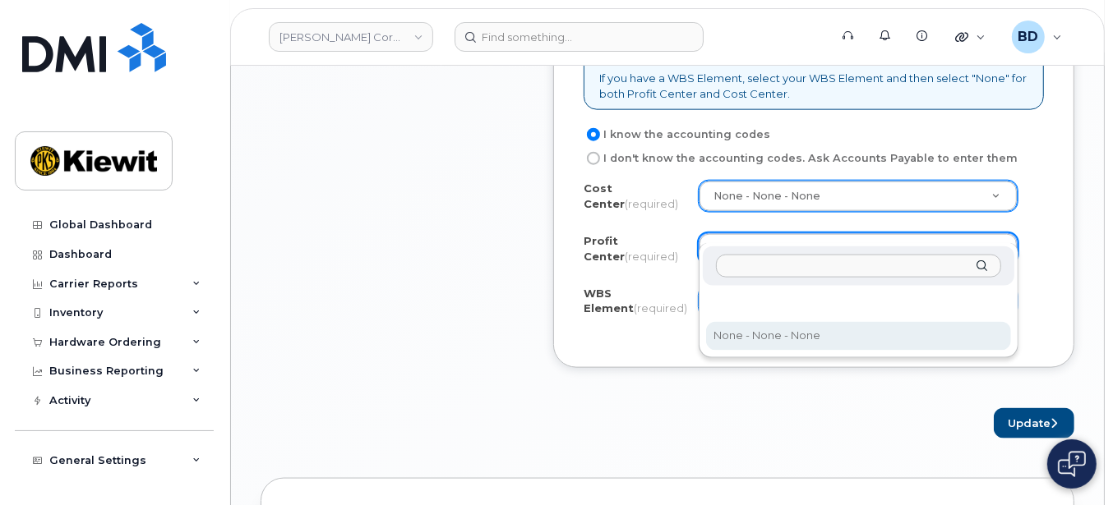
select select "None"
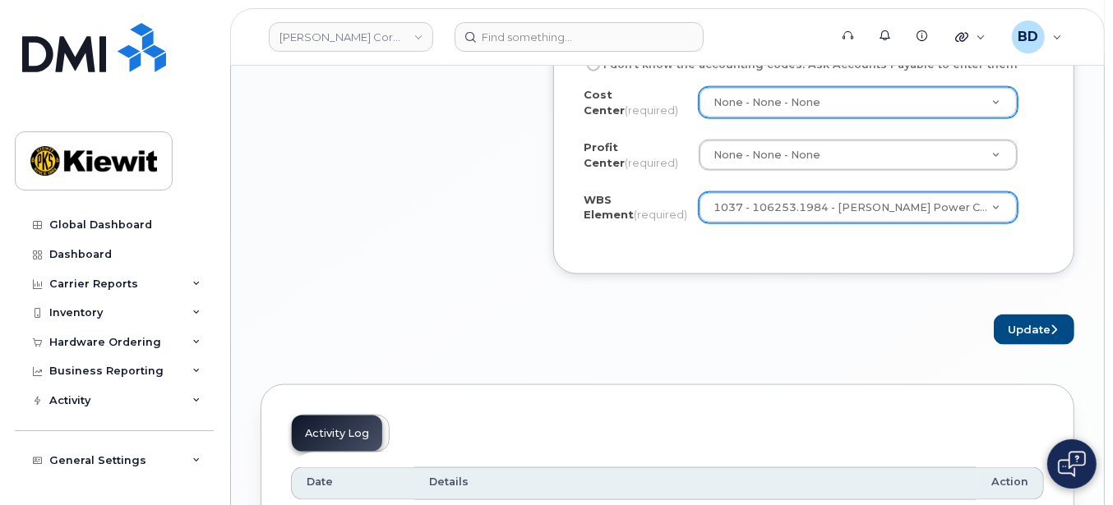
scroll to position [1643, 0]
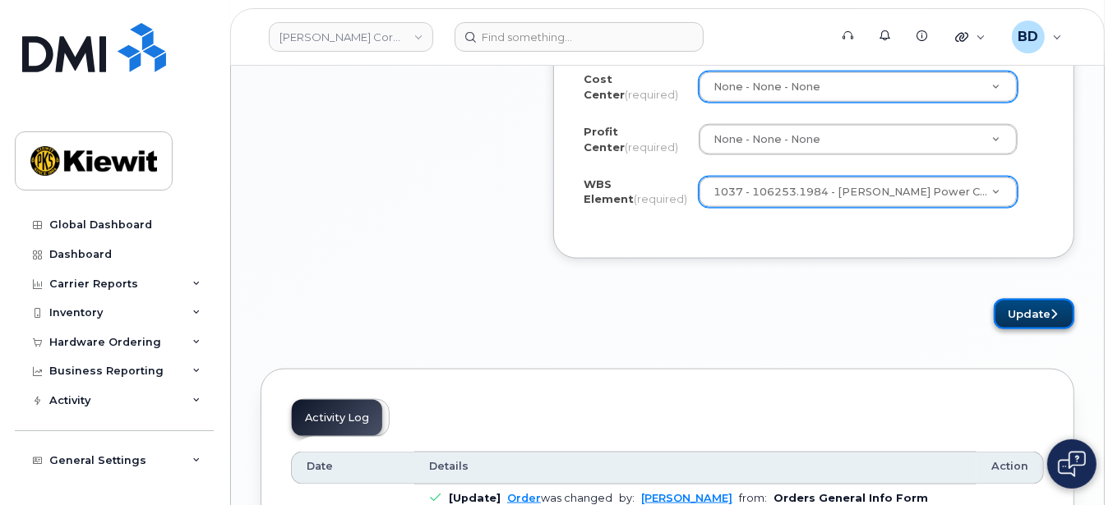
click at [1036, 299] on button "Update" at bounding box center [1034, 314] width 81 height 30
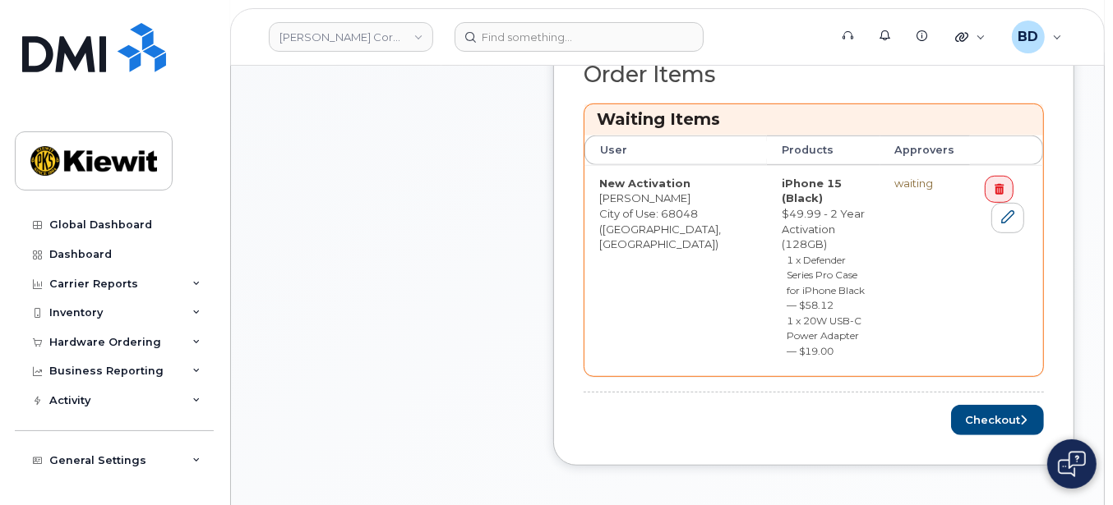
scroll to position [767, 0]
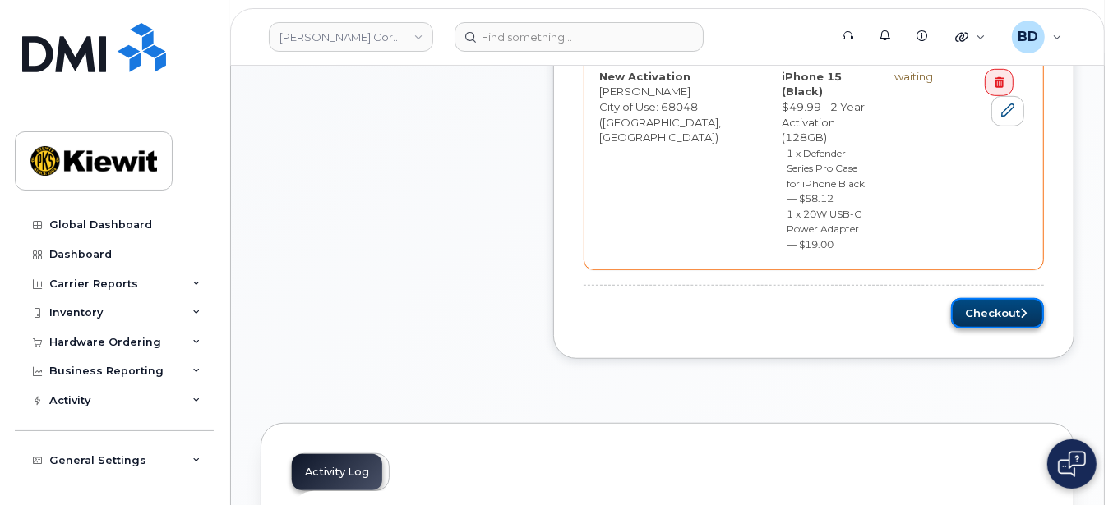
click at [980, 298] on button "Checkout" at bounding box center [997, 313] width 93 height 30
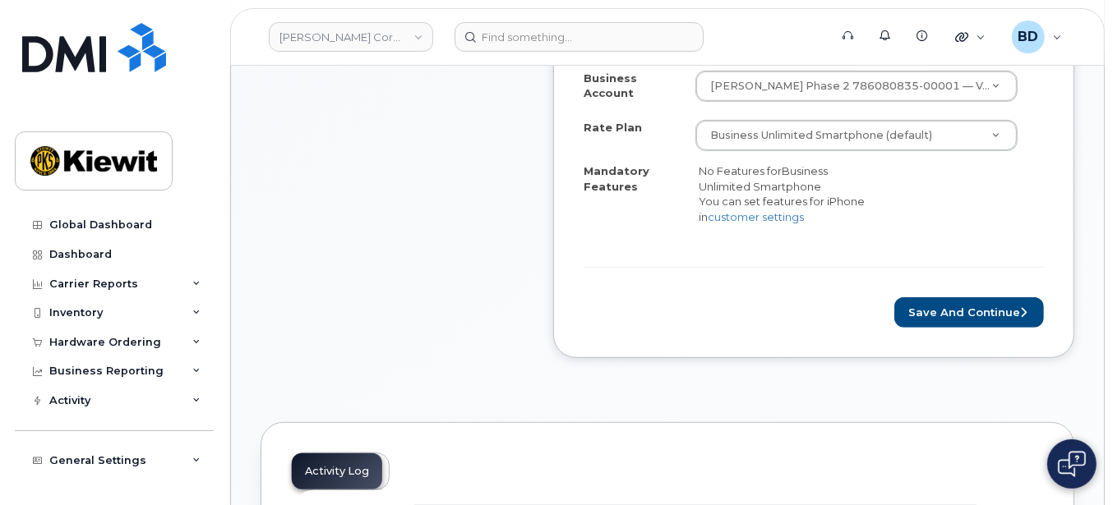
scroll to position [658, 0]
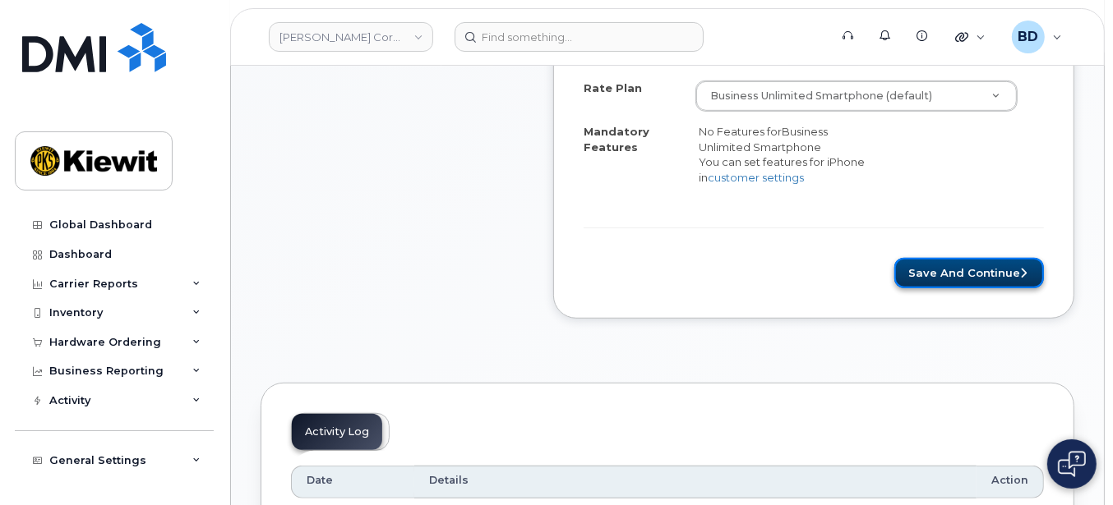
click at [961, 264] on button "Save and Continue" at bounding box center [969, 273] width 150 height 30
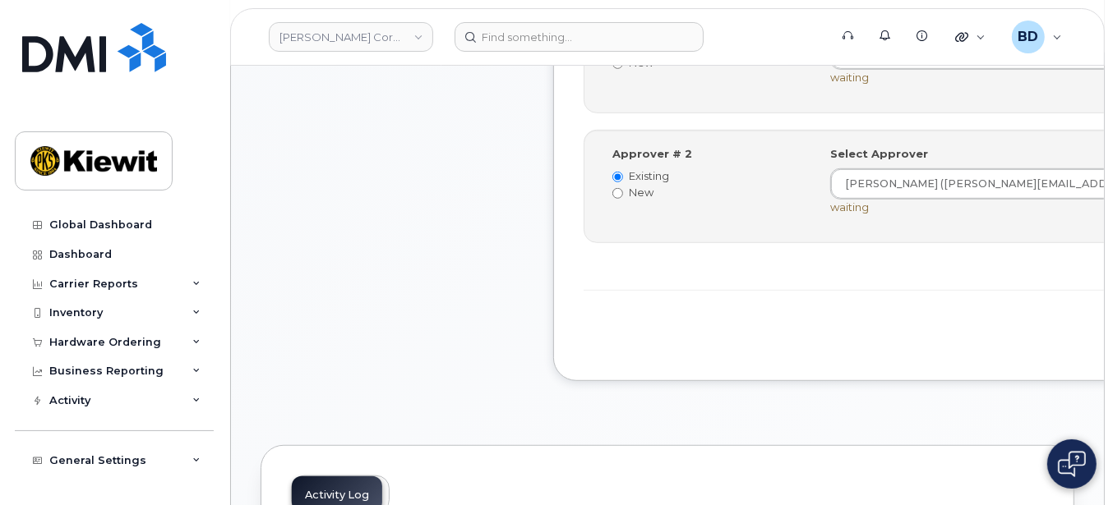
scroll to position [767, 0]
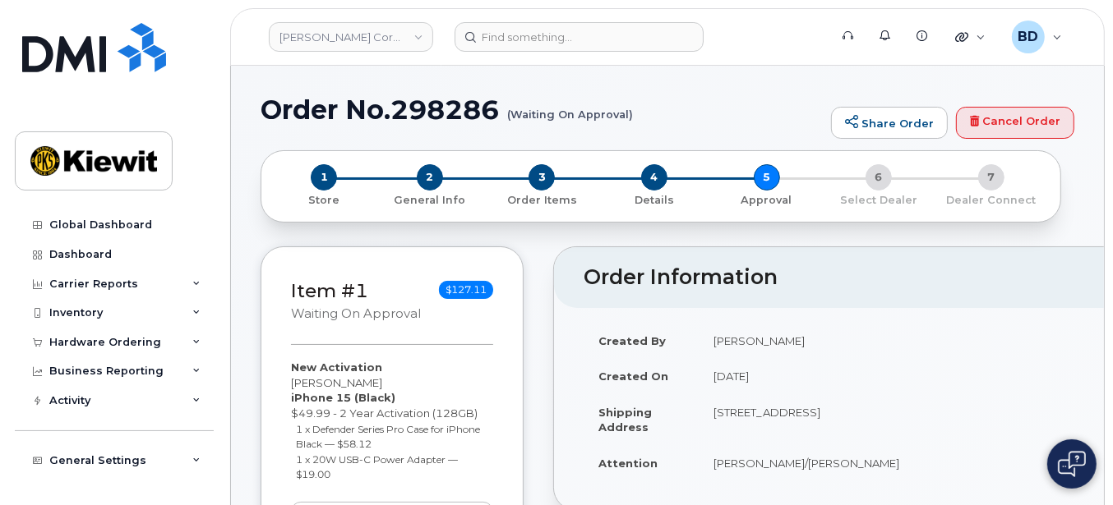
click at [434, 99] on h1 "Order No.298286 (Waiting On Approval)" at bounding box center [542, 109] width 562 height 29
copy h1 "298286"
